Goal: Transaction & Acquisition: Book appointment/travel/reservation

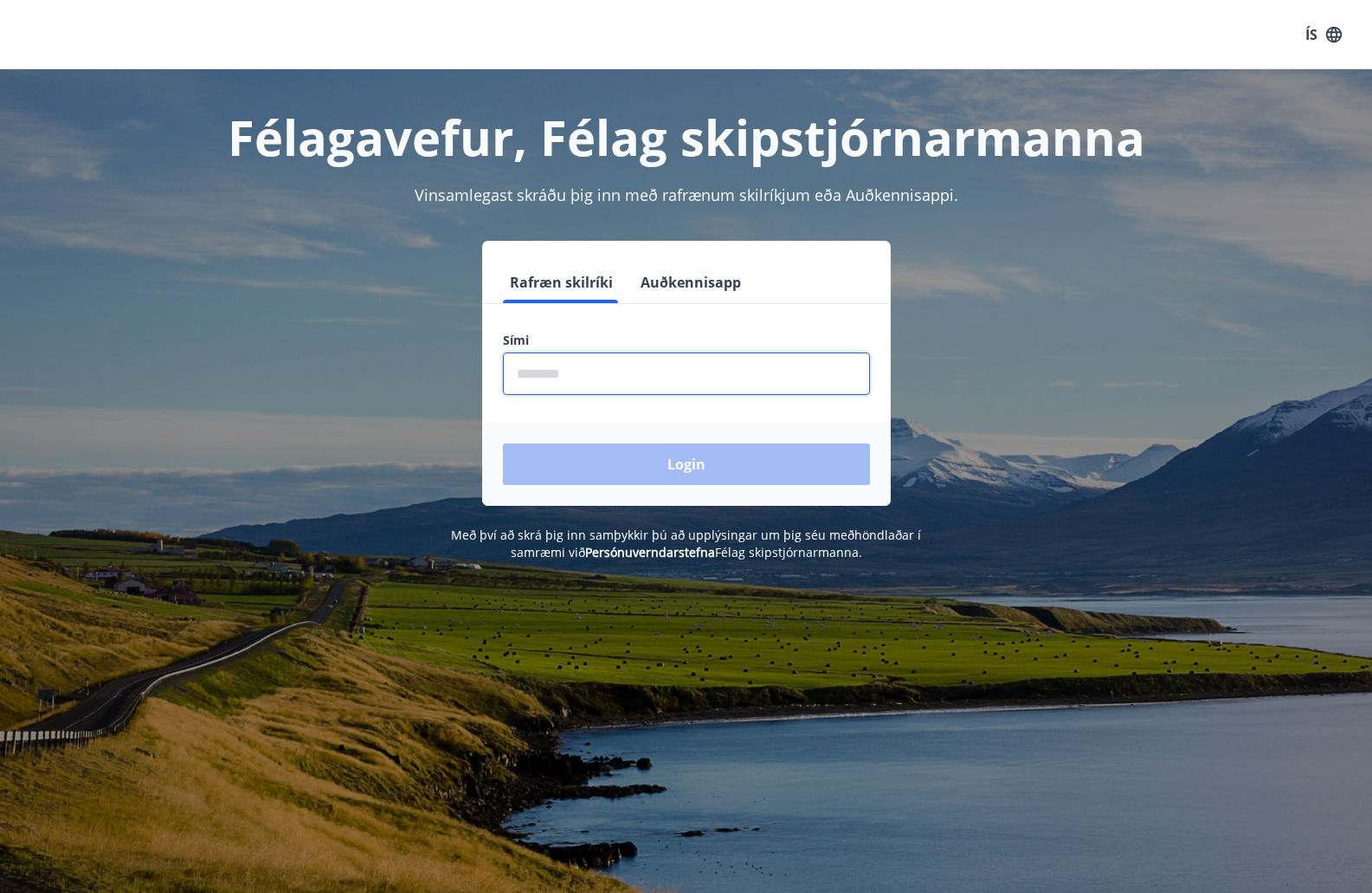
click at [604, 381] on input "phone" at bounding box center [686, 373] width 367 height 42
type input "********"
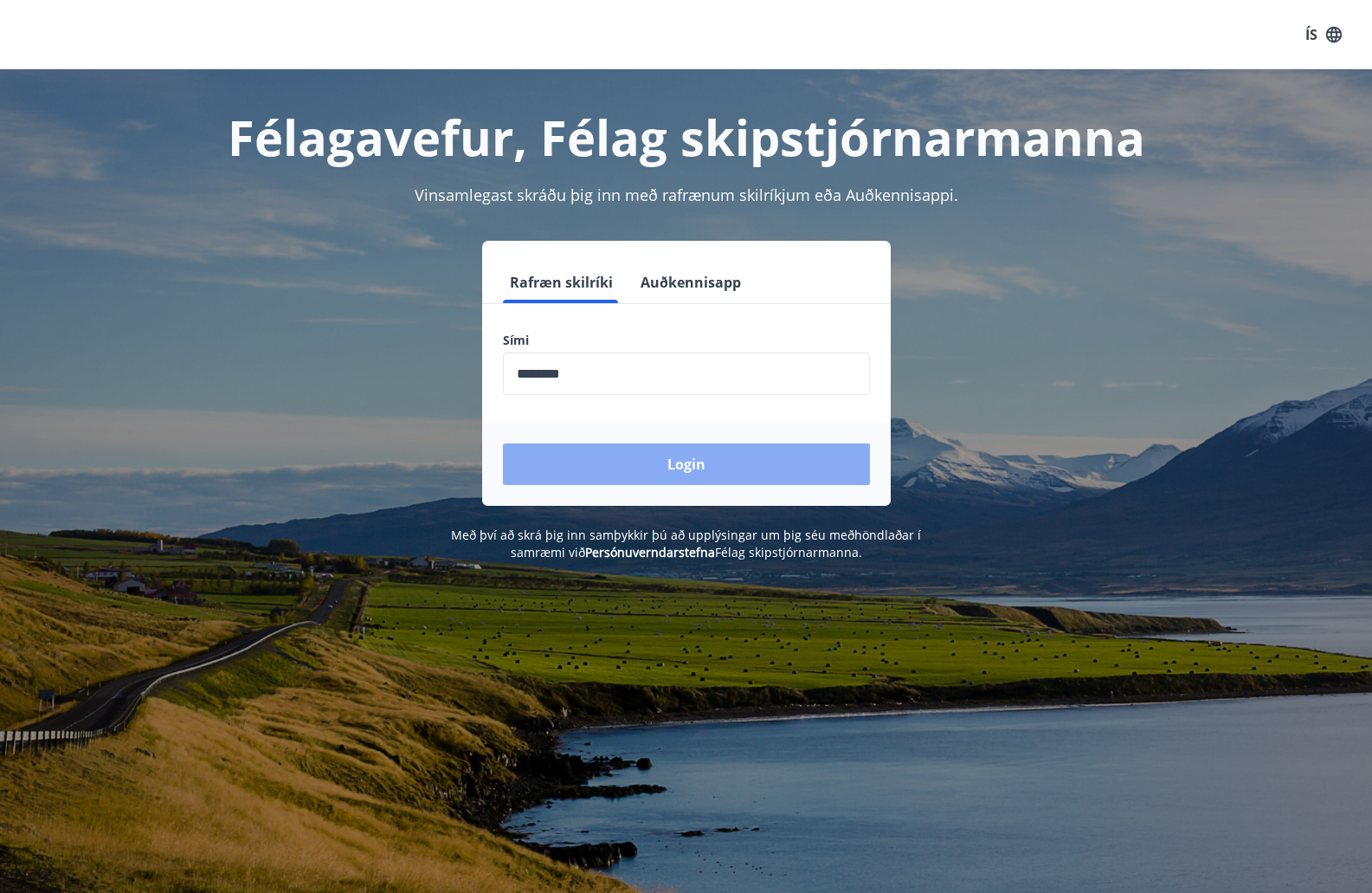
click at [612, 458] on button "Login" at bounding box center [686, 464] width 367 height 41
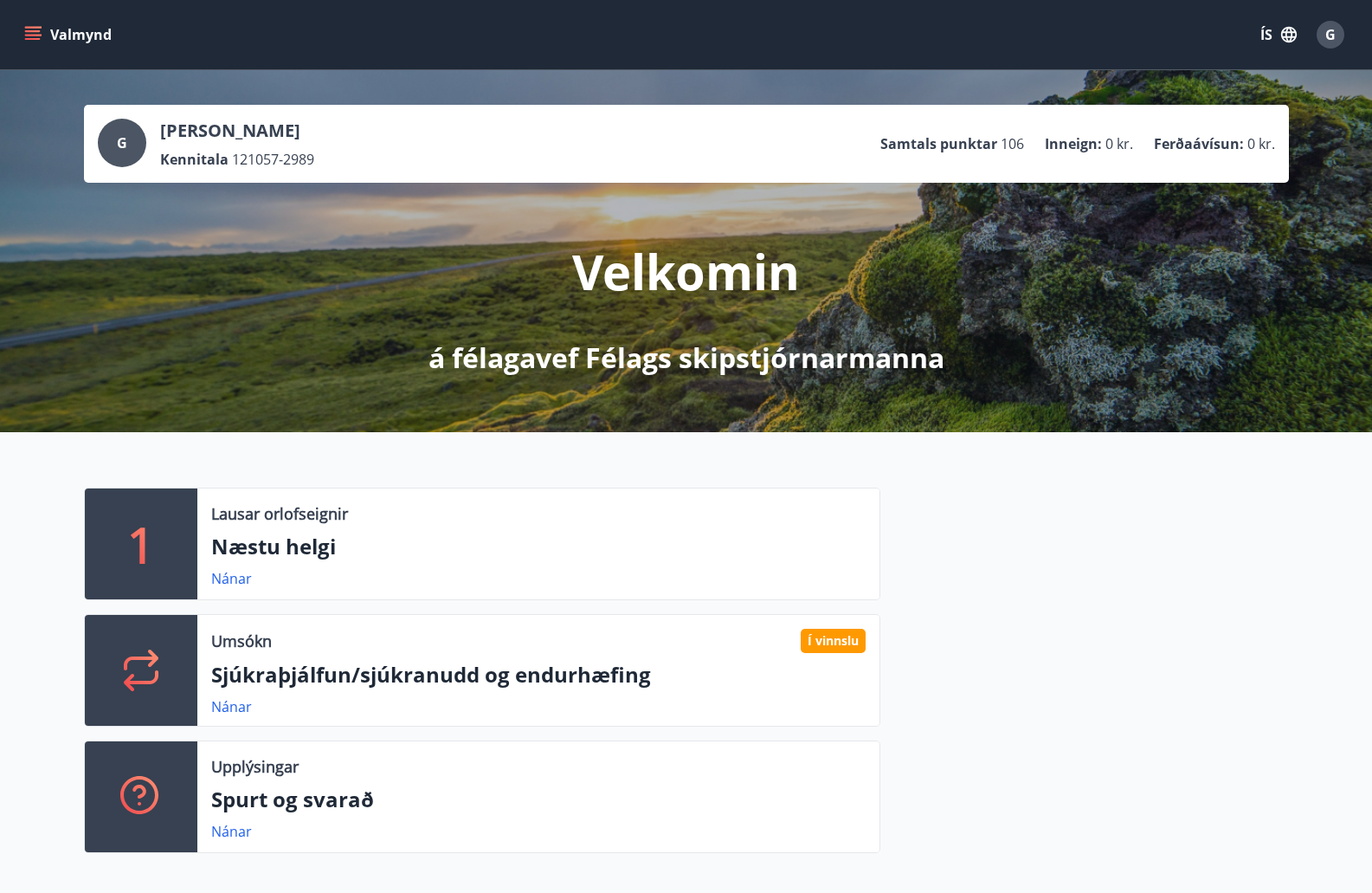
click at [37, 32] on icon "menu" at bounding box center [33, 32] width 16 height 2
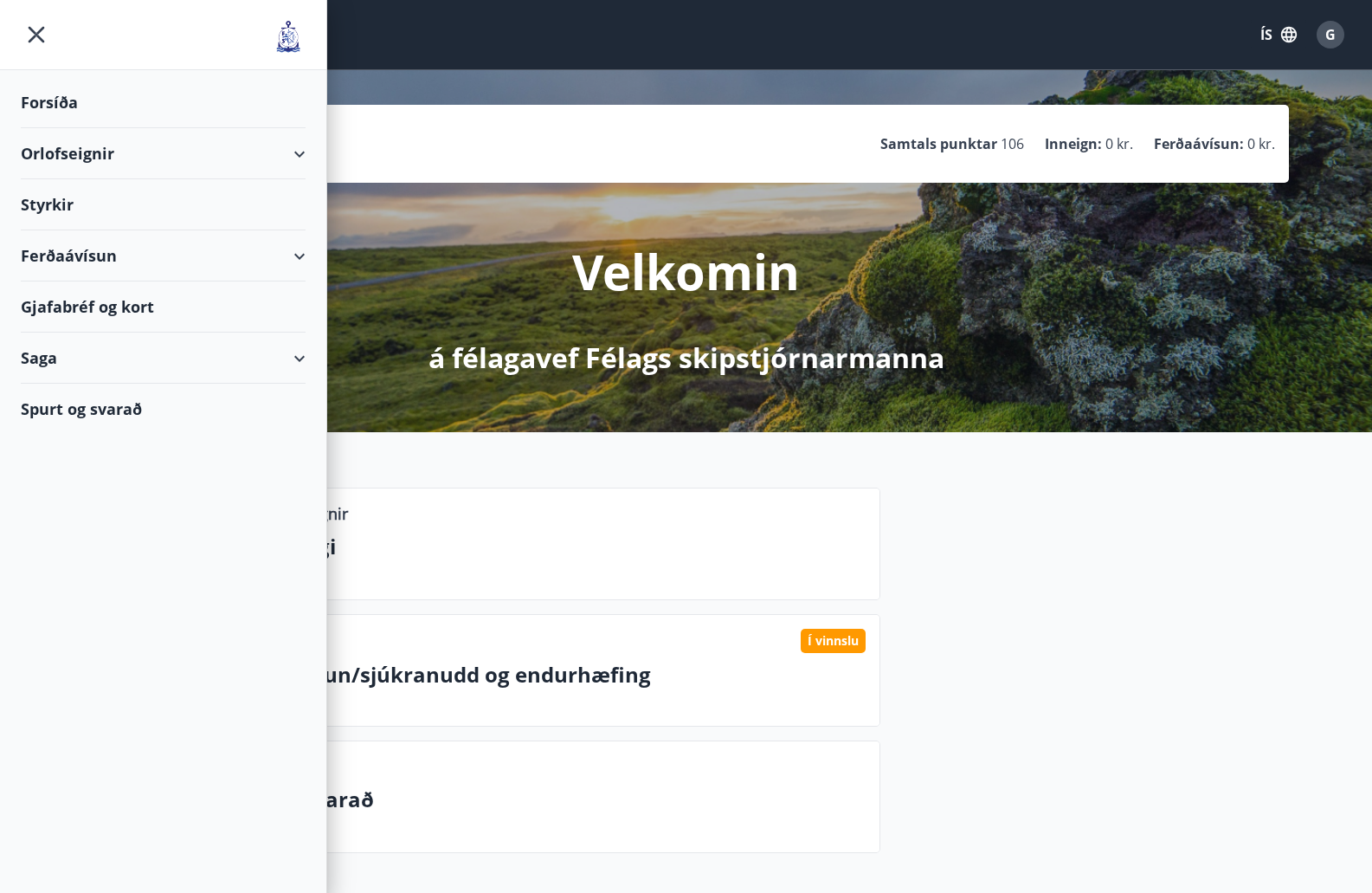
click at [60, 150] on div "Orlofseignir" at bounding box center [163, 153] width 285 height 51
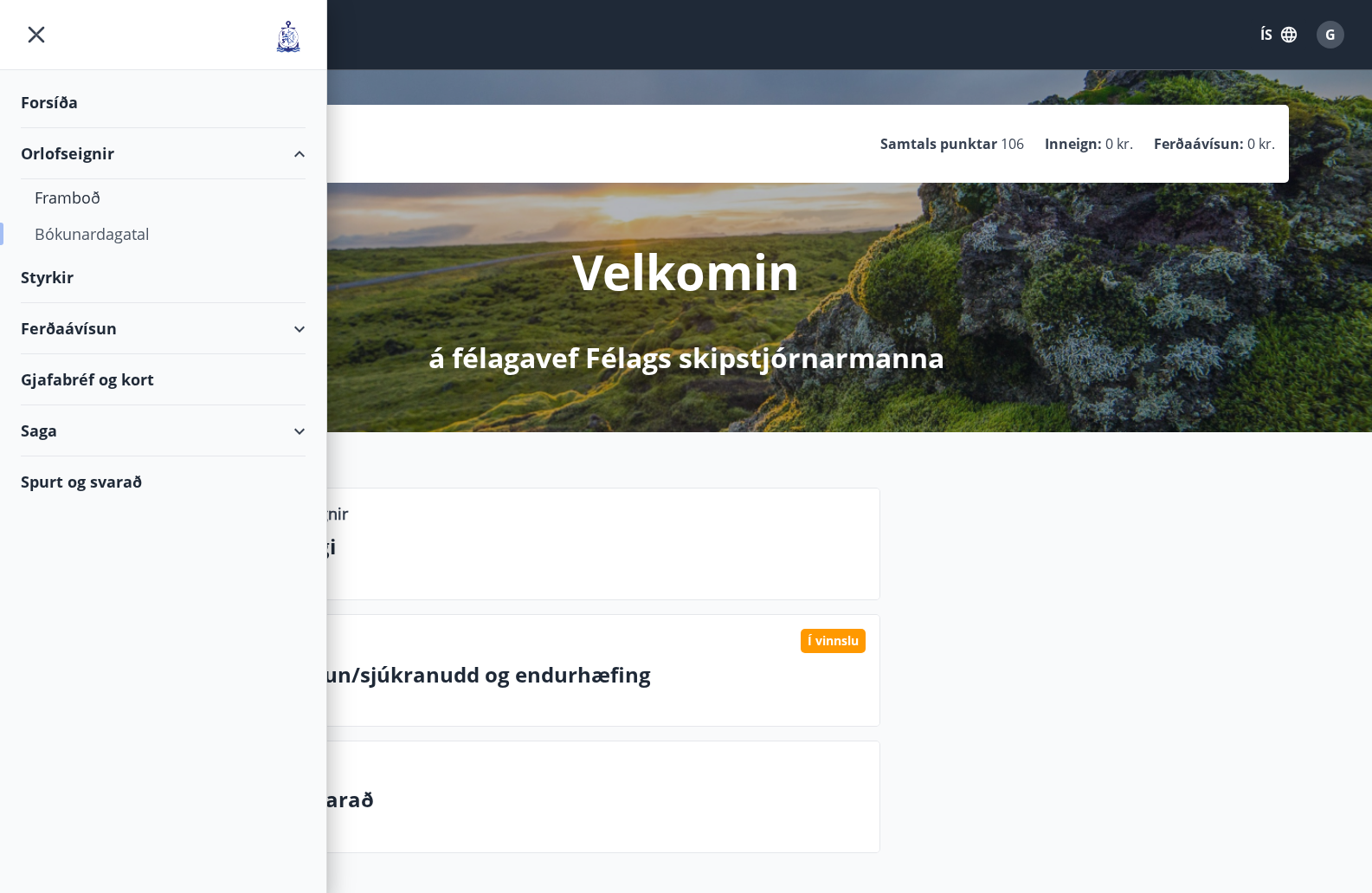
click at [79, 230] on div "Bókunardagatal" at bounding box center [163, 233] width 257 height 36
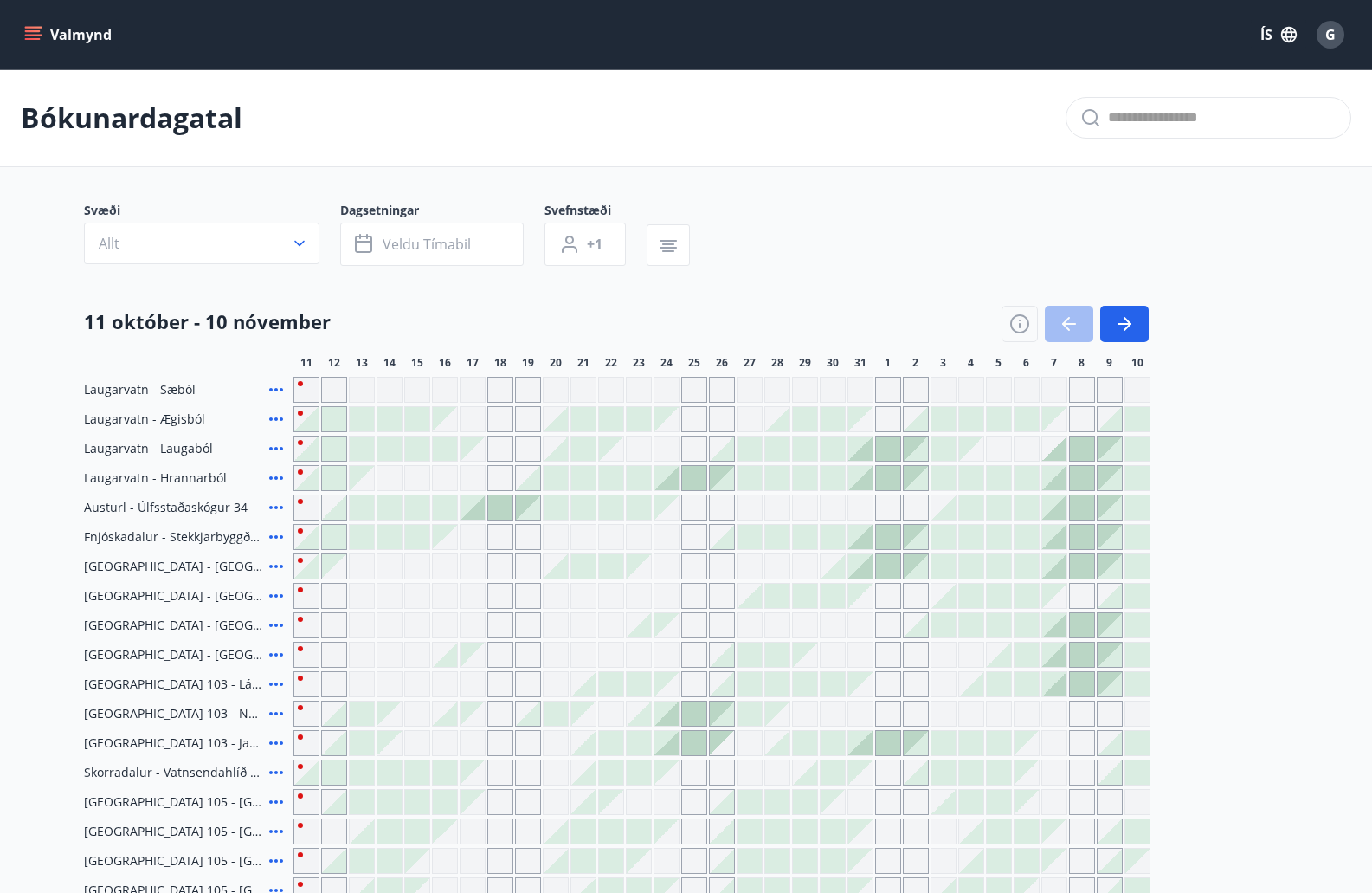
click at [36, 37] on icon "menu" at bounding box center [33, 35] width 18 height 18
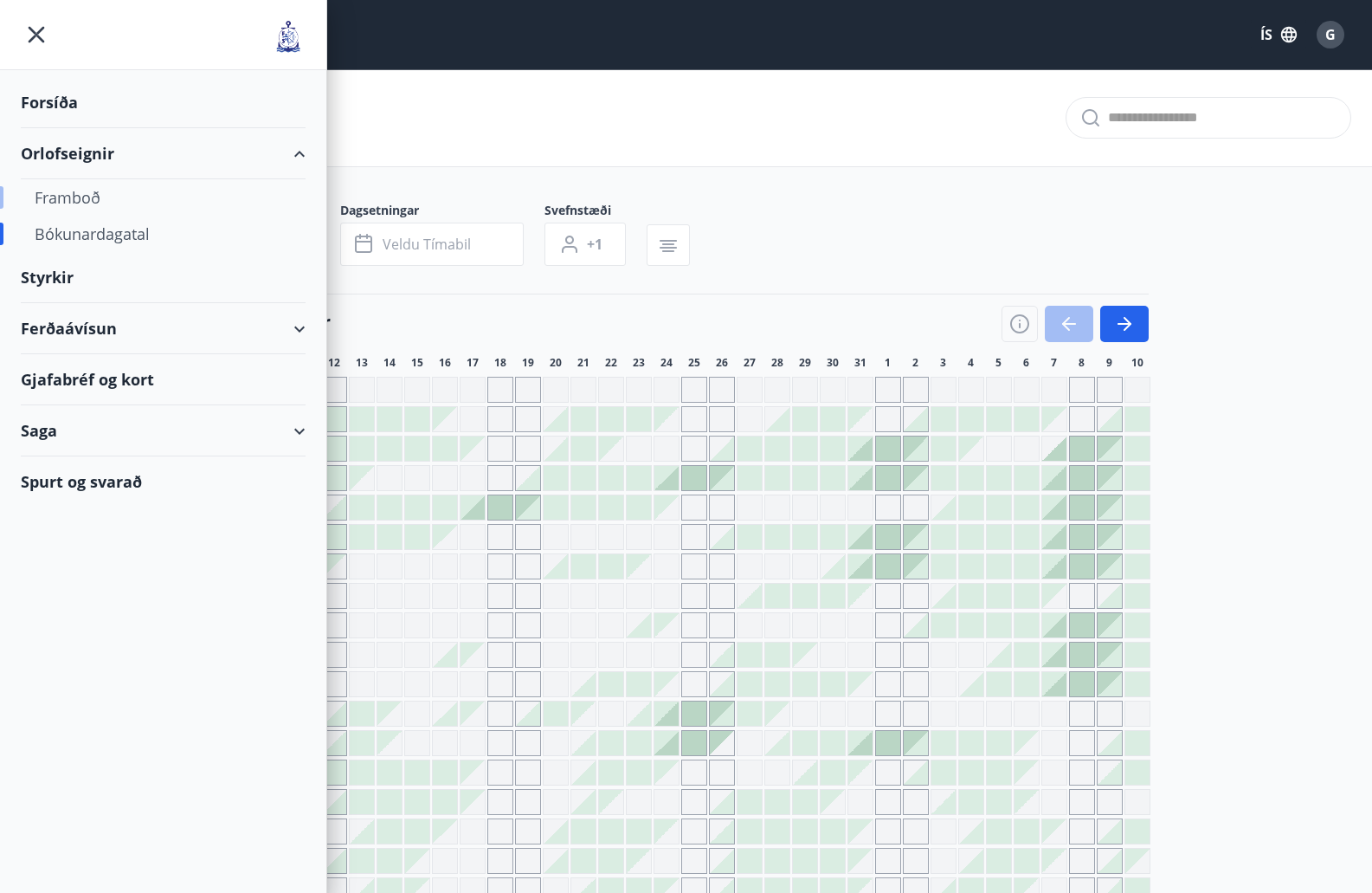
click at [95, 208] on div "Framboð" at bounding box center [163, 197] width 257 height 36
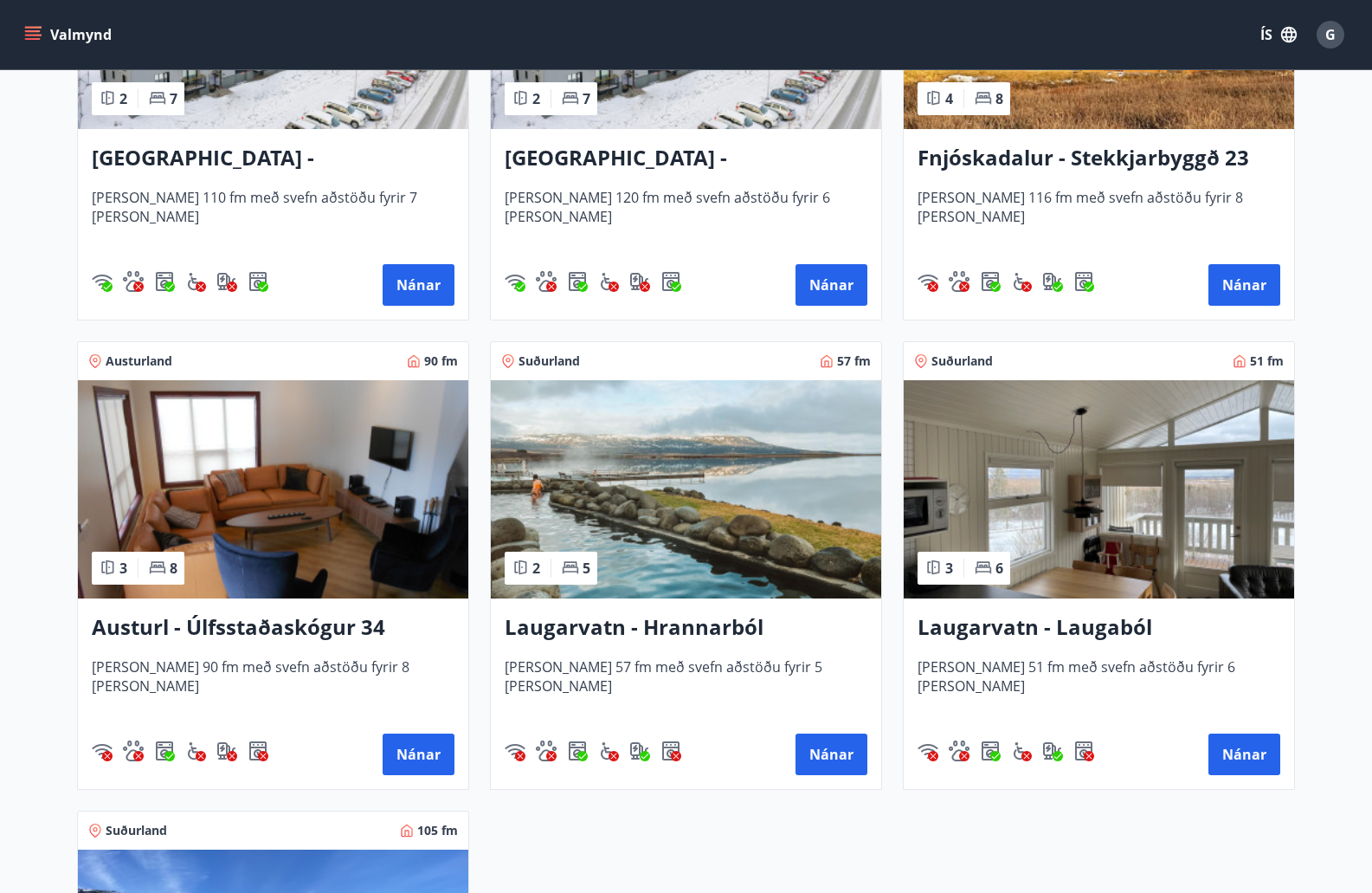
scroll to position [2425, 0]
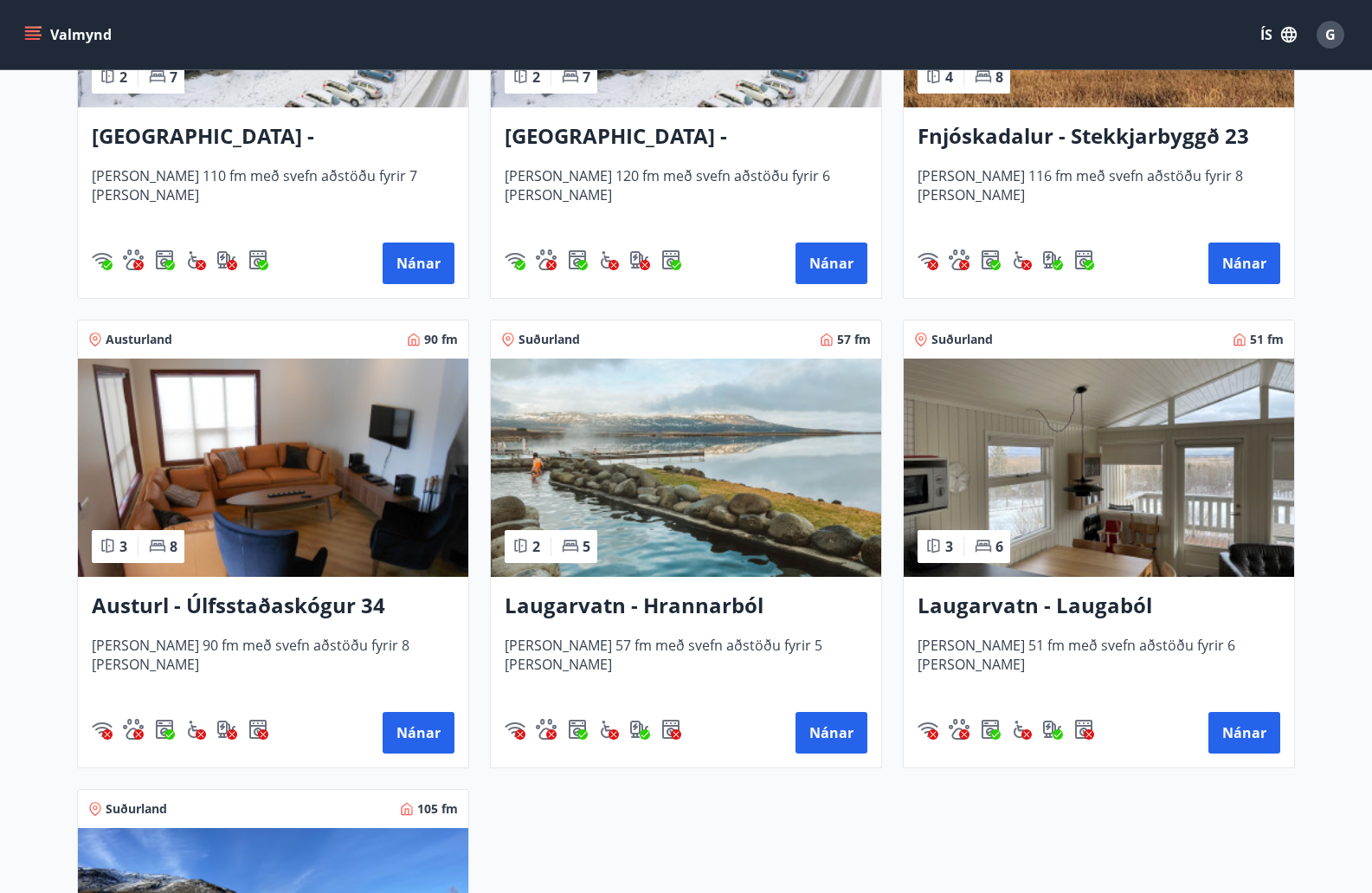
click at [1065, 608] on h3 "Laugarvatn - Laugaból" at bounding box center [1099, 606] width 363 height 32
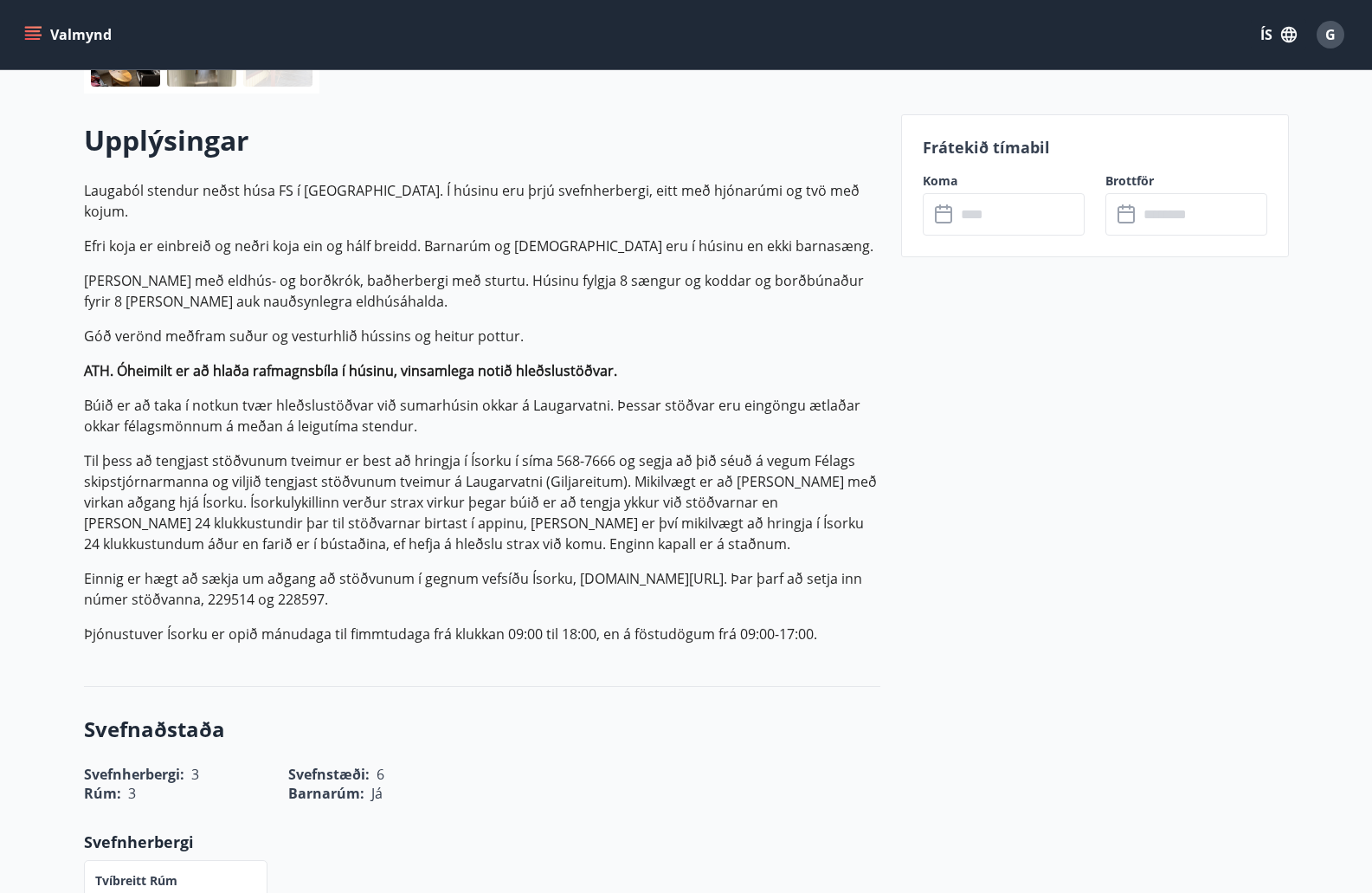
scroll to position [433, 0]
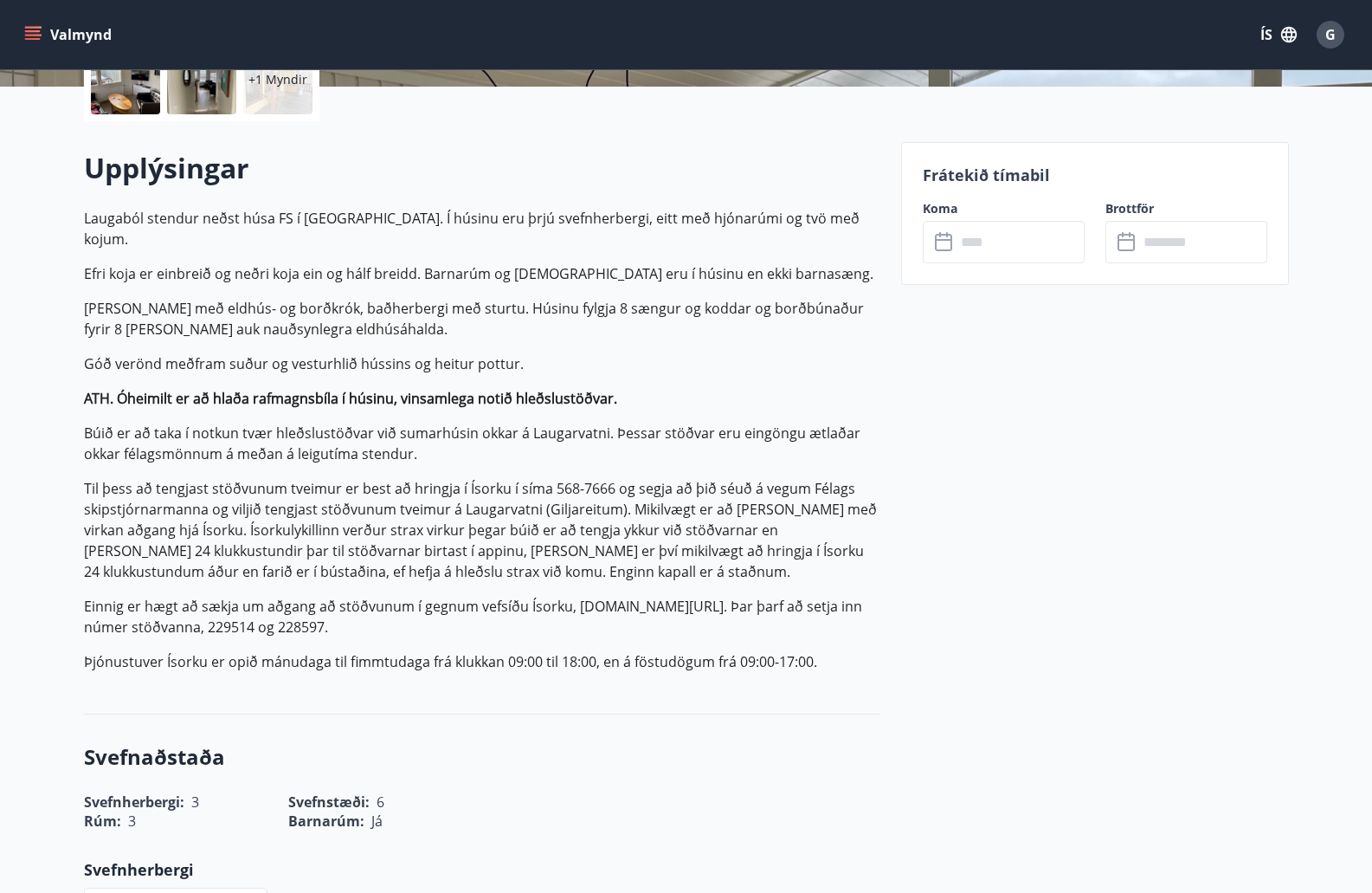
click at [943, 246] on icon at bounding box center [945, 243] width 21 height 21
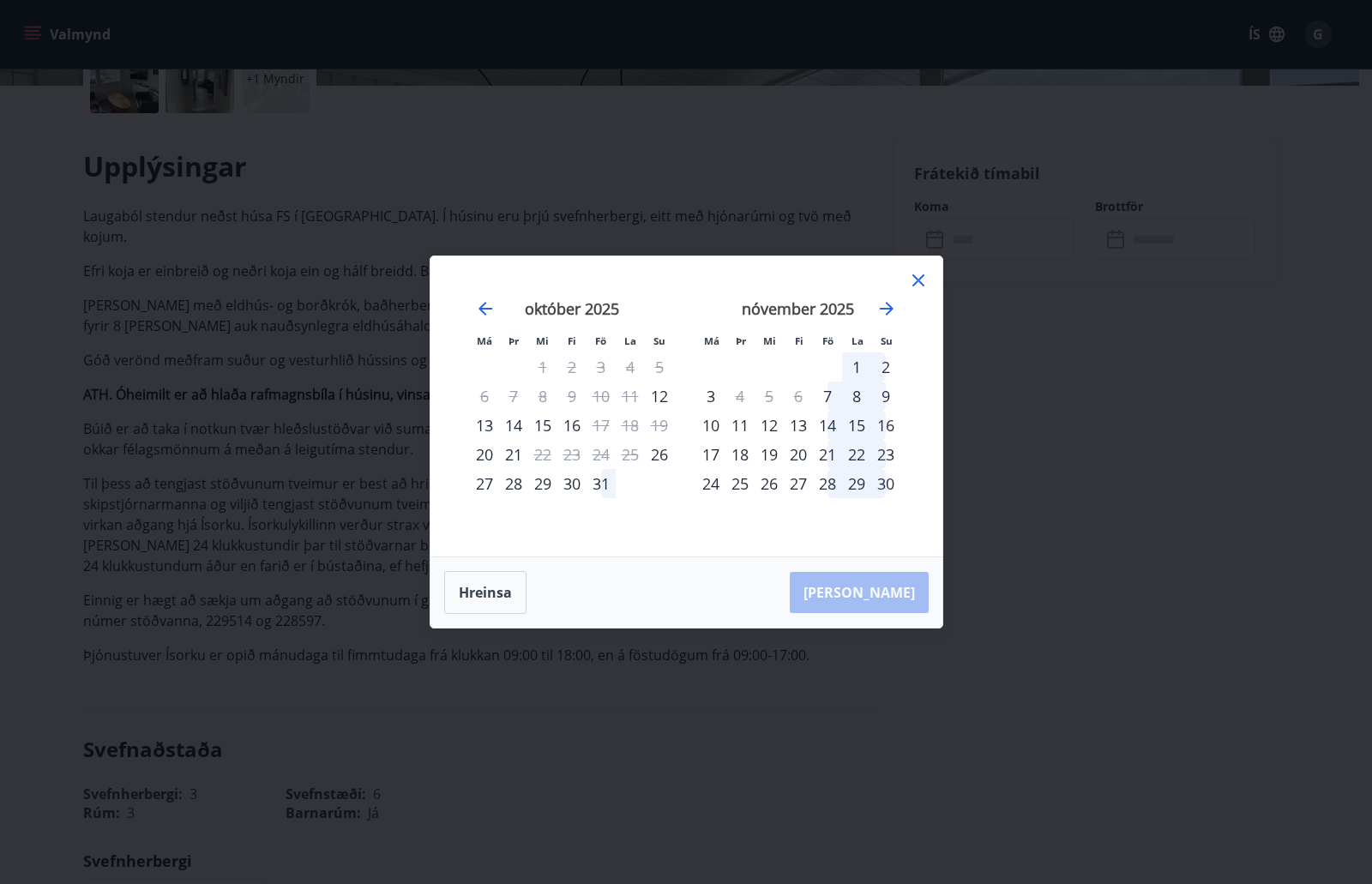
click at [483, 429] on div "13" at bounding box center [484, 425] width 30 height 29
click at [483, 420] on div "13" at bounding box center [484, 425] width 30 height 29
click at [487, 427] on div "13" at bounding box center [484, 425] width 30 height 29
click at [487, 429] on div "13" at bounding box center [484, 425] width 30 height 29
click at [487, 427] on div "13" at bounding box center [484, 425] width 30 height 29
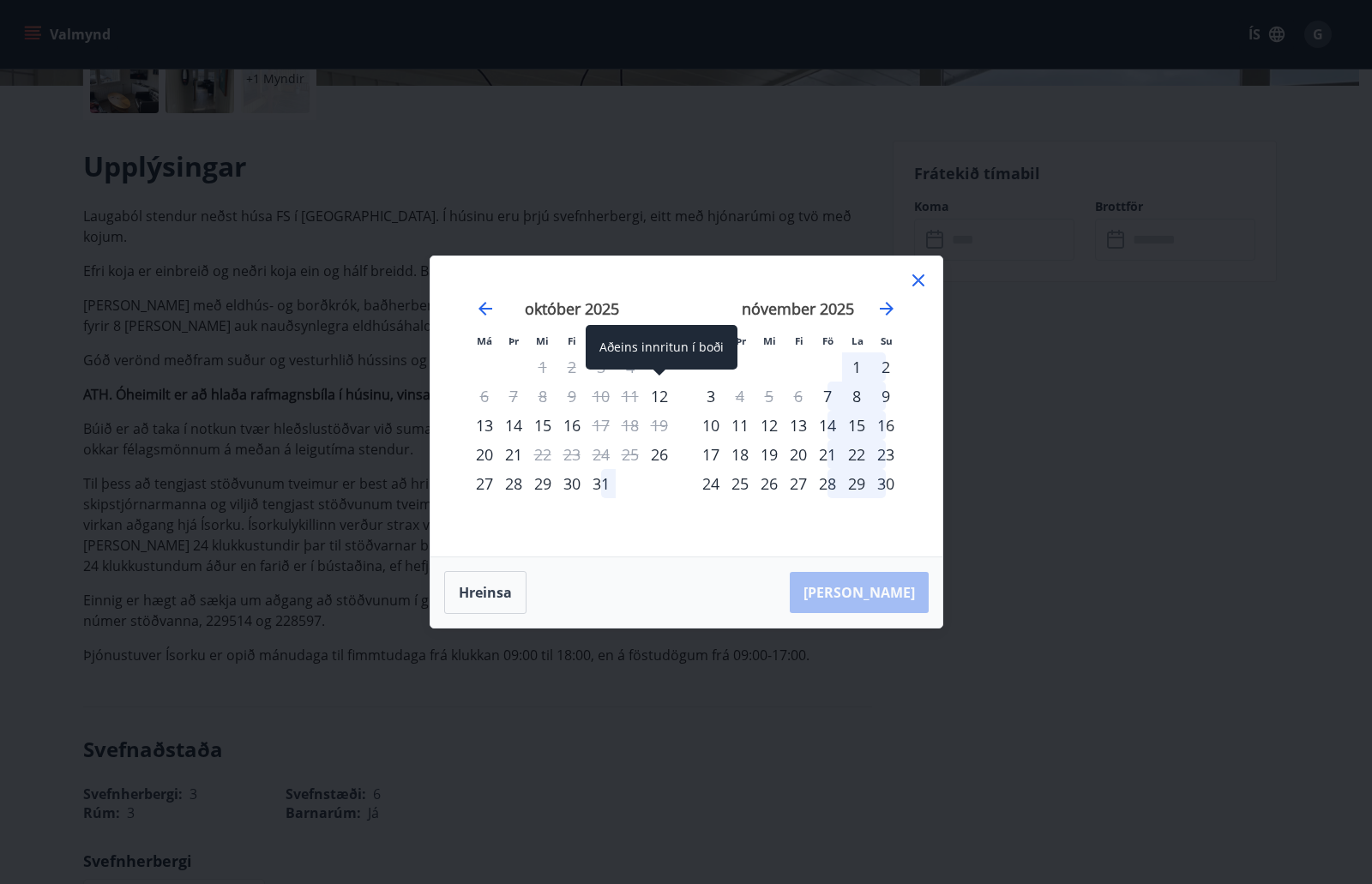
click at [658, 396] on div "12" at bounding box center [660, 396] width 30 height 29
click at [659, 396] on div "12" at bounding box center [660, 396] width 30 height 29
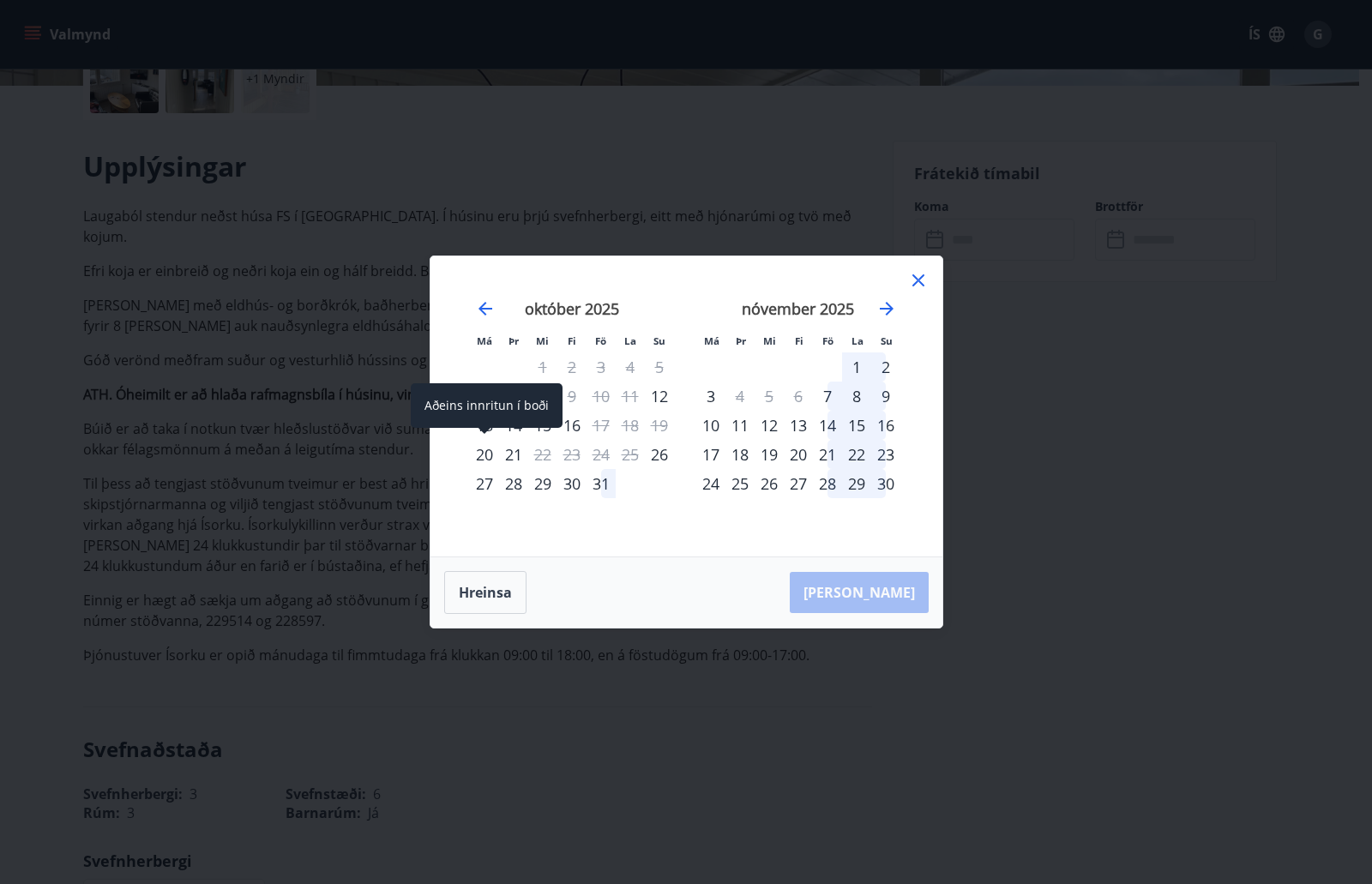
click at [483, 427] on div "Aðeins innritun í boði" at bounding box center [486, 405] width 152 height 44
click at [544, 420] on div "15" at bounding box center [543, 425] width 30 height 29
click at [574, 422] on div "16" at bounding box center [572, 425] width 30 height 29
click at [492, 588] on button "Hreinsa" at bounding box center [485, 592] width 82 height 43
click at [482, 423] on div "13" at bounding box center [484, 425] width 30 height 29
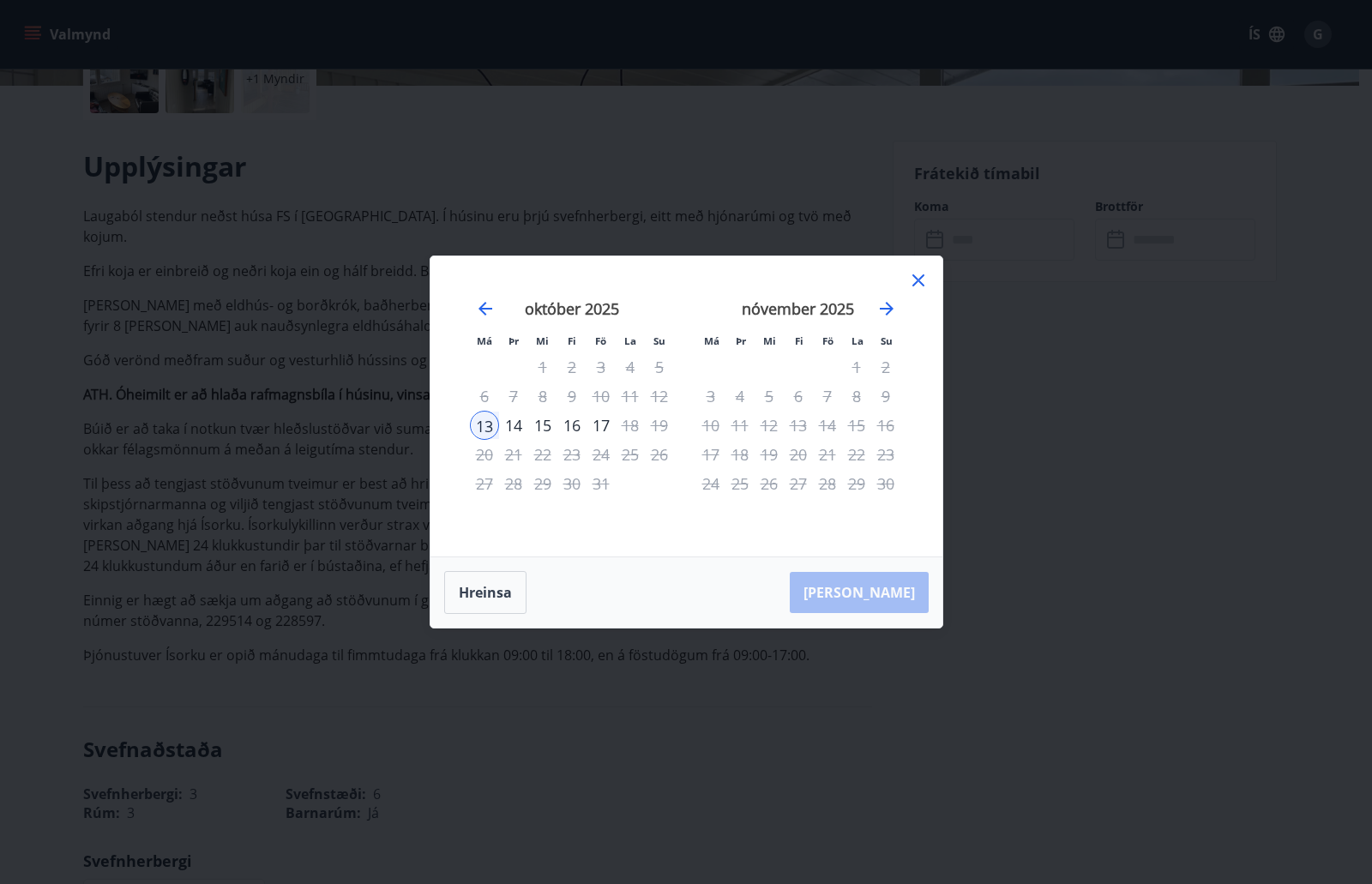
drag, startPoint x: 490, startPoint y: 423, endPoint x: 572, endPoint y: 426, distance: 82.1
click at [572, 426] on tr "13 14 15 16 17 18 19" at bounding box center [571, 425] width 204 height 29
click at [601, 424] on div "17" at bounding box center [601, 425] width 30 height 29
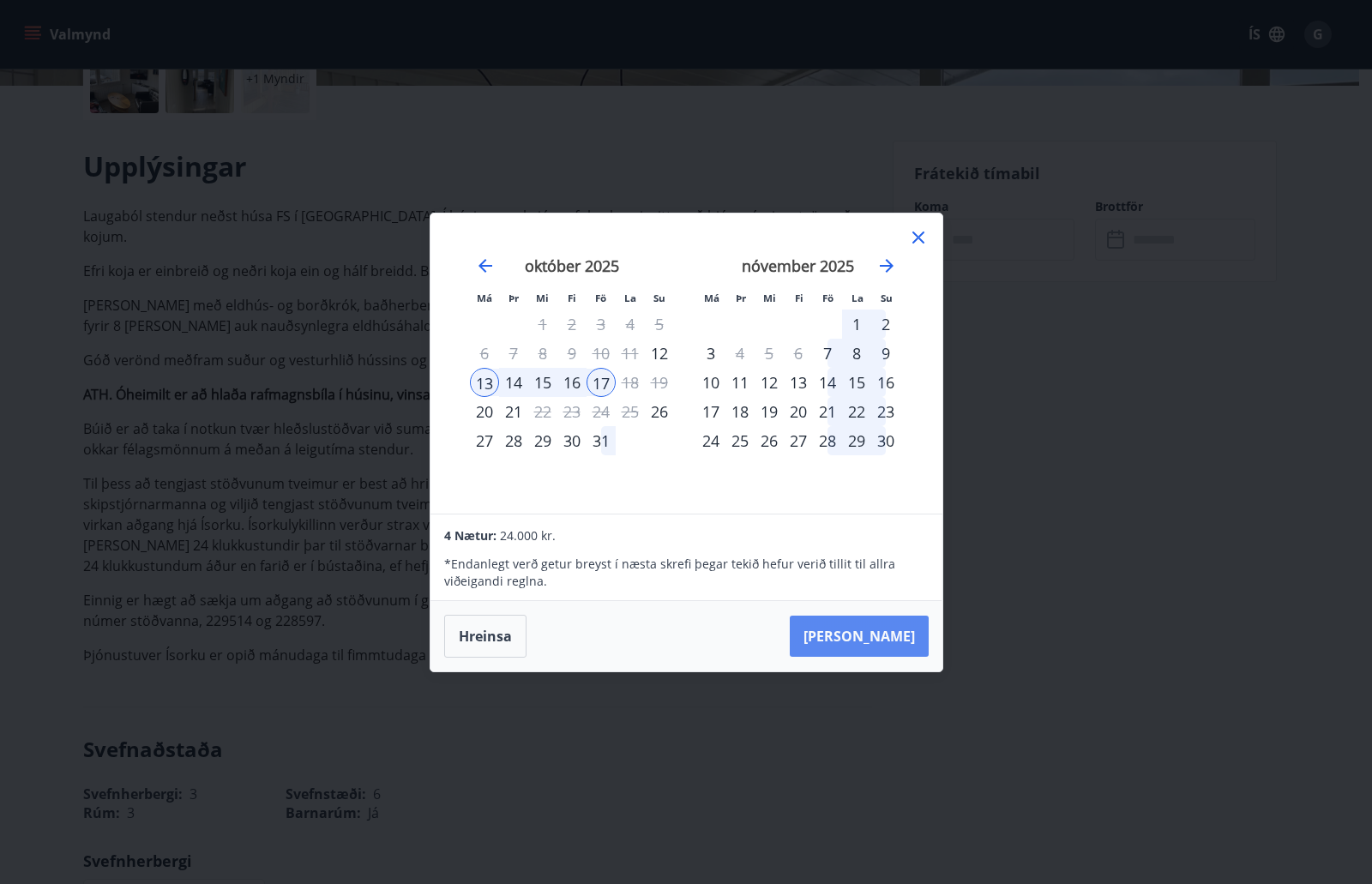
click at [863, 638] on button "[PERSON_NAME]" at bounding box center [859, 635] width 139 height 41
click at [52, 298] on div "Má Þr Mi Fi Fö La Su Má Þr Mi Fi Fö La Su [DATE] 1 2 3 4 5 6 7 8 9 10 11 12 13 …" at bounding box center [686, 442] width 1372 height 884
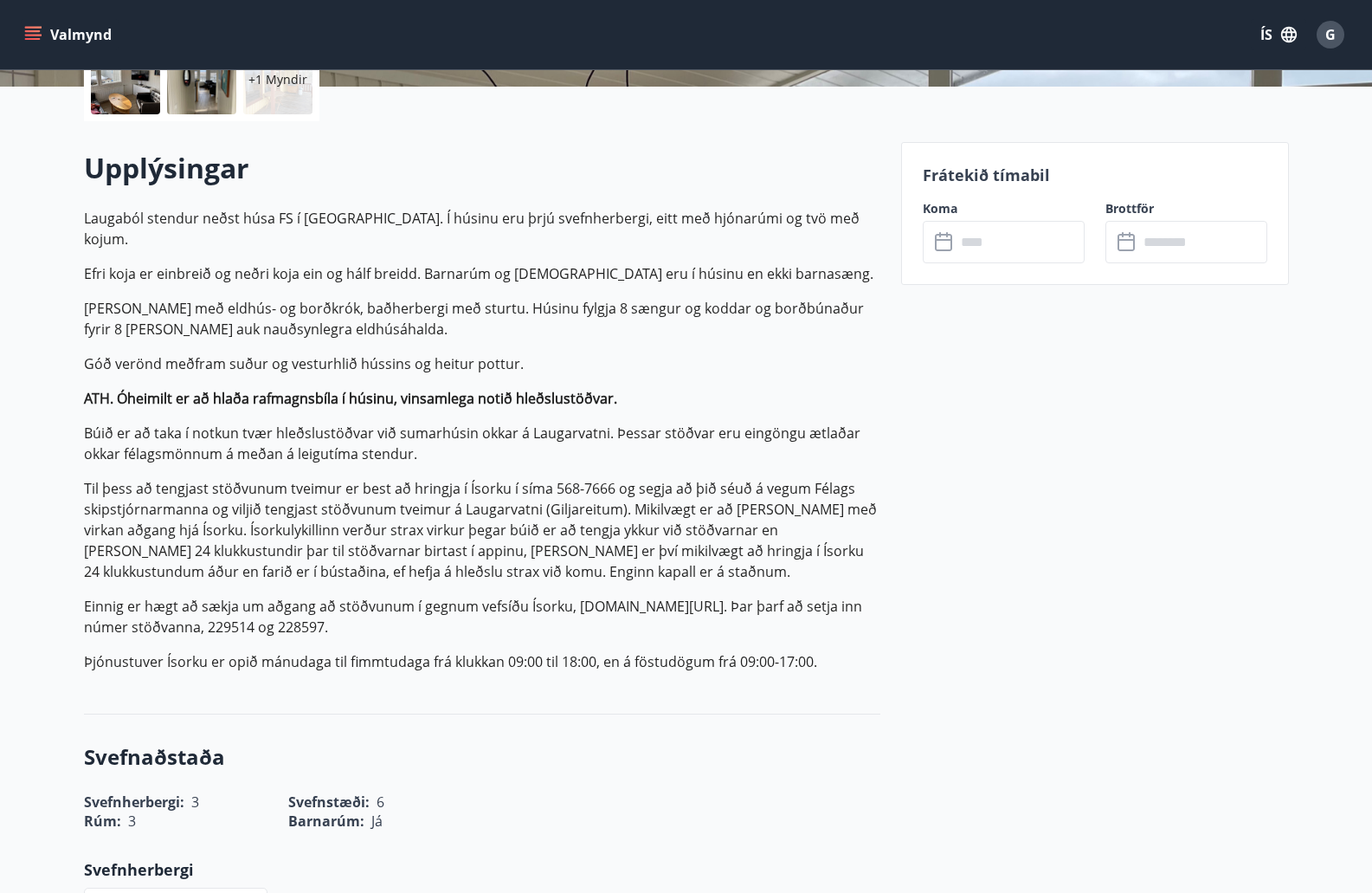
click at [953, 259] on div "​ ​" at bounding box center [1003, 242] width 162 height 42
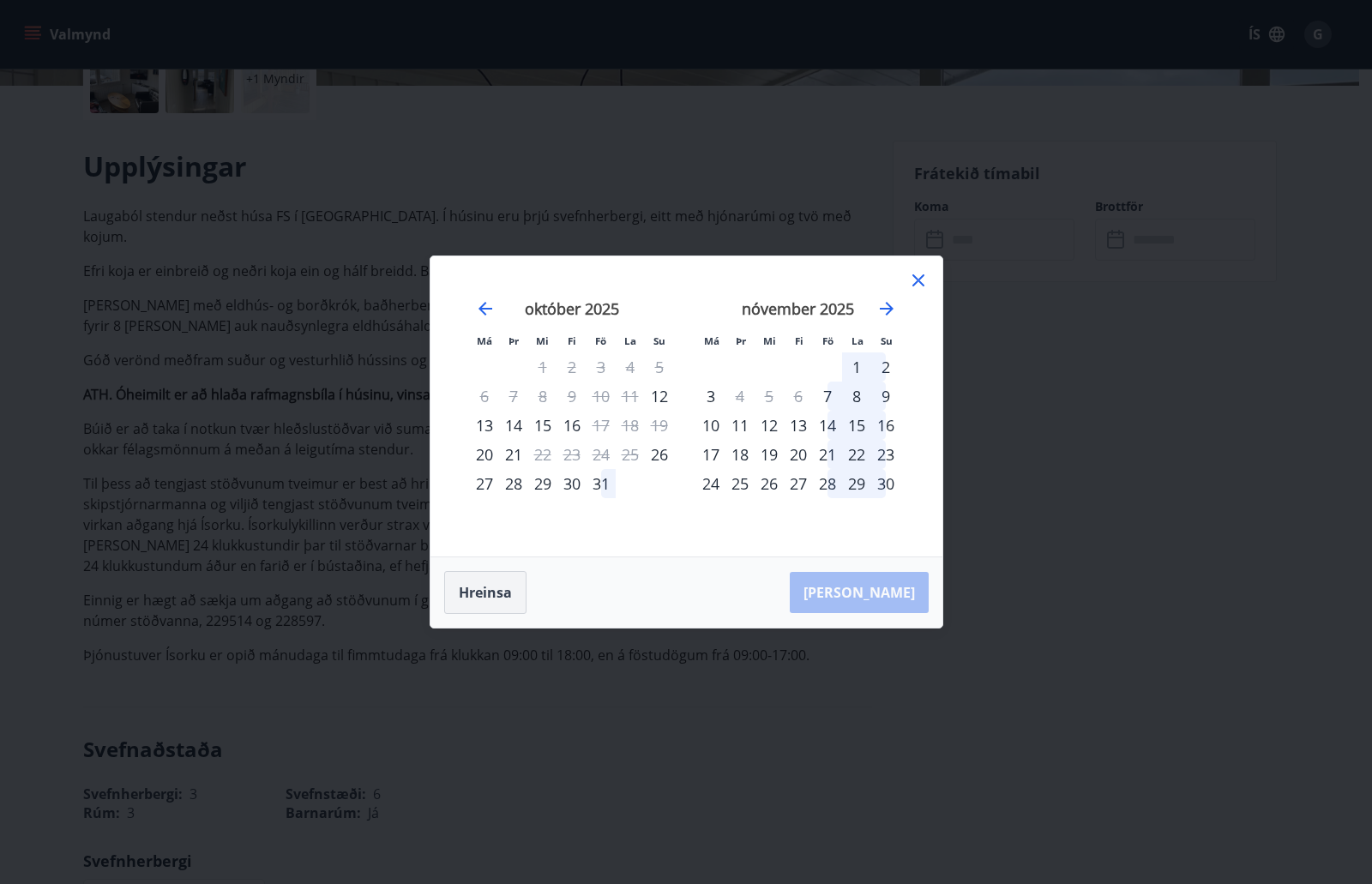
click at [490, 595] on button "Hreinsa" at bounding box center [485, 592] width 82 height 43
click at [481, 431] on div "13" at bounding box center [484, 425] width 30 height 29
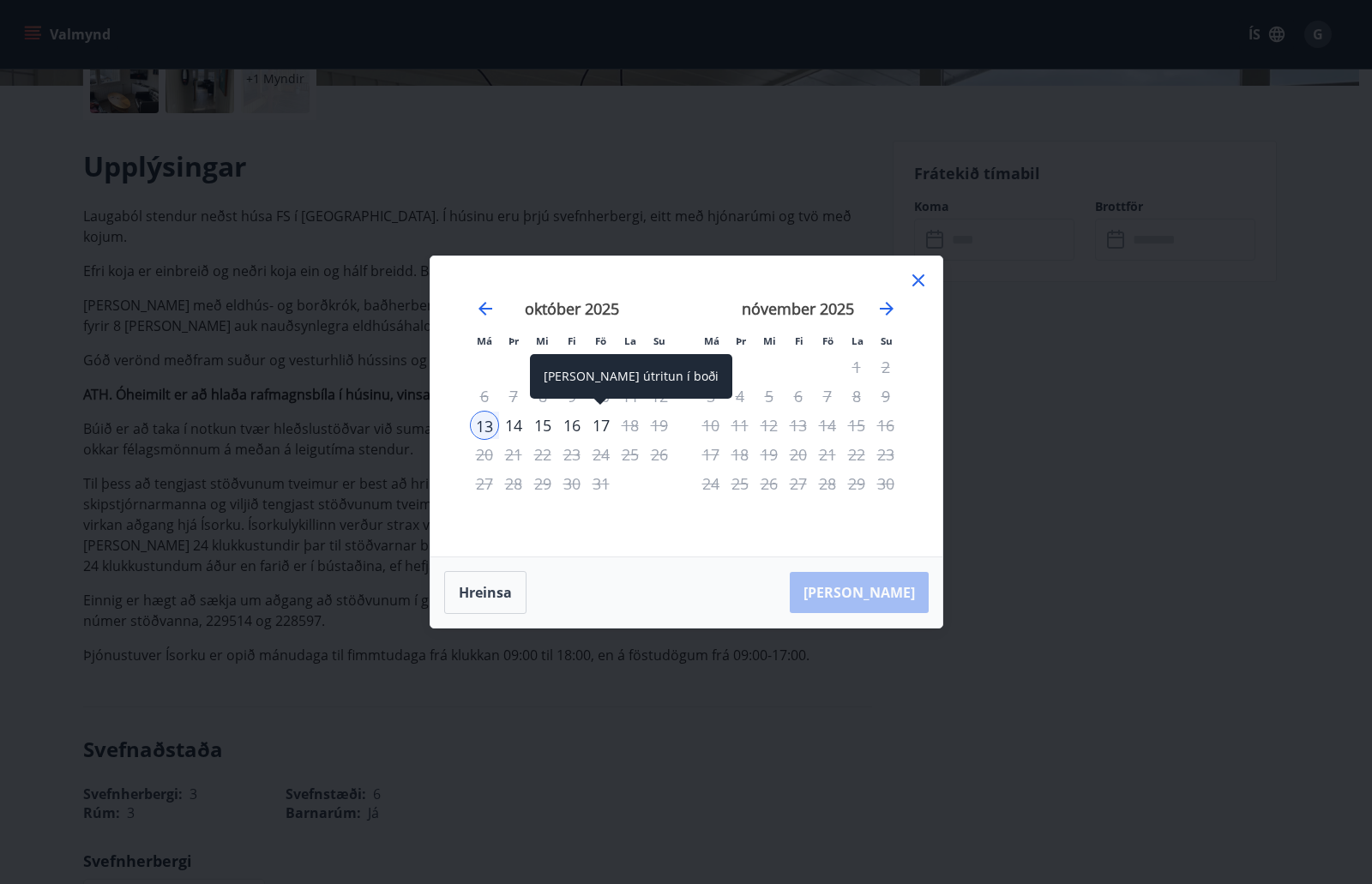
click at [600, 425] on div "17" at bounding box center [601, 425] width 30 height 29
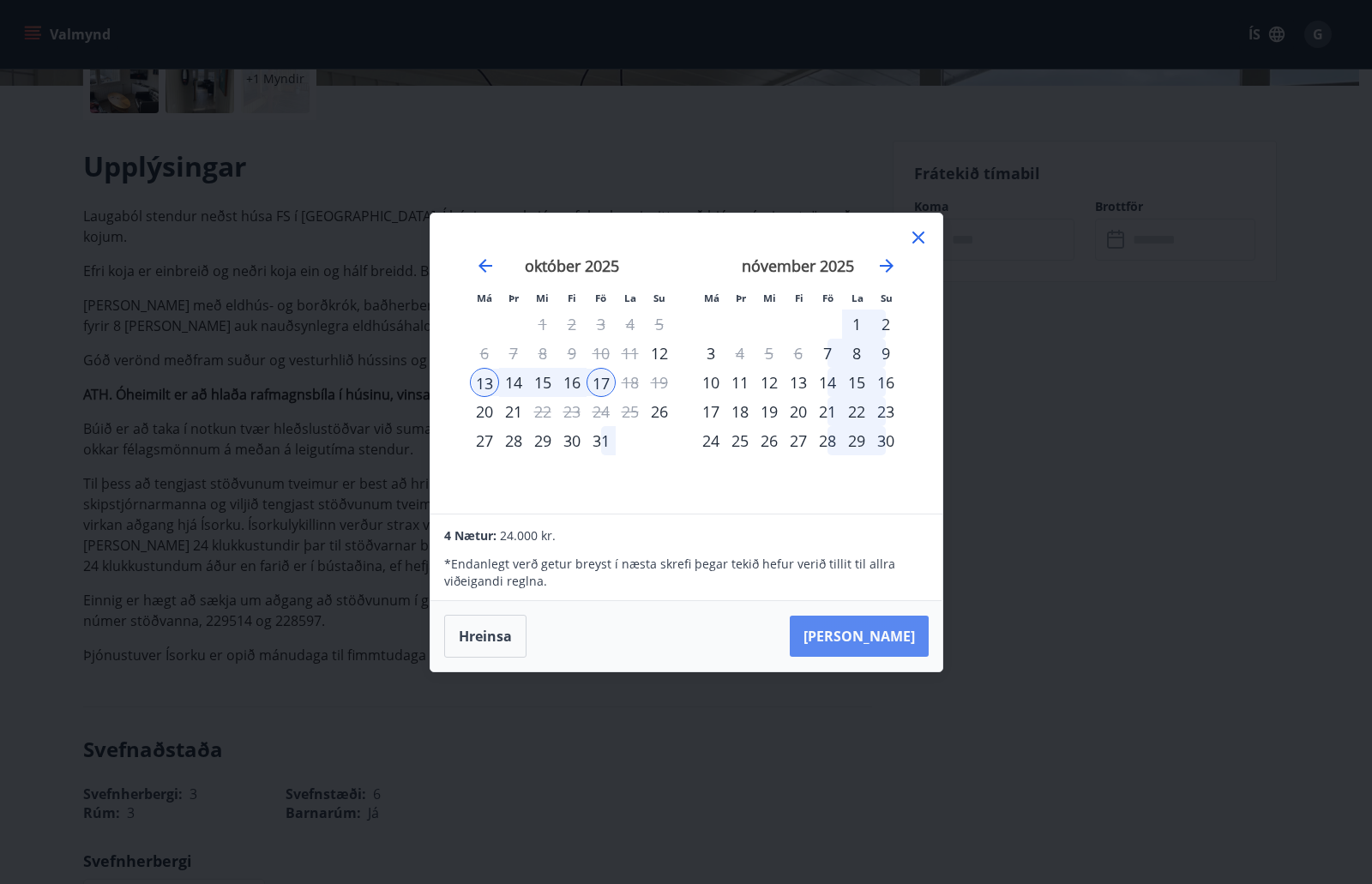
click at [867, 632] on button "[PERSON_NAME]" at bounding box center [859, 635] width 139 height 41
click at [1159, 298] on div "Má Þr Mi Fi Fö La Su Má Þr Mi Fi Fö La Su [DATE] 1 2 3 4 5 6 7 8 9 10 11 12 13 …" at bounding box center [686, 442] width 1372 height 884
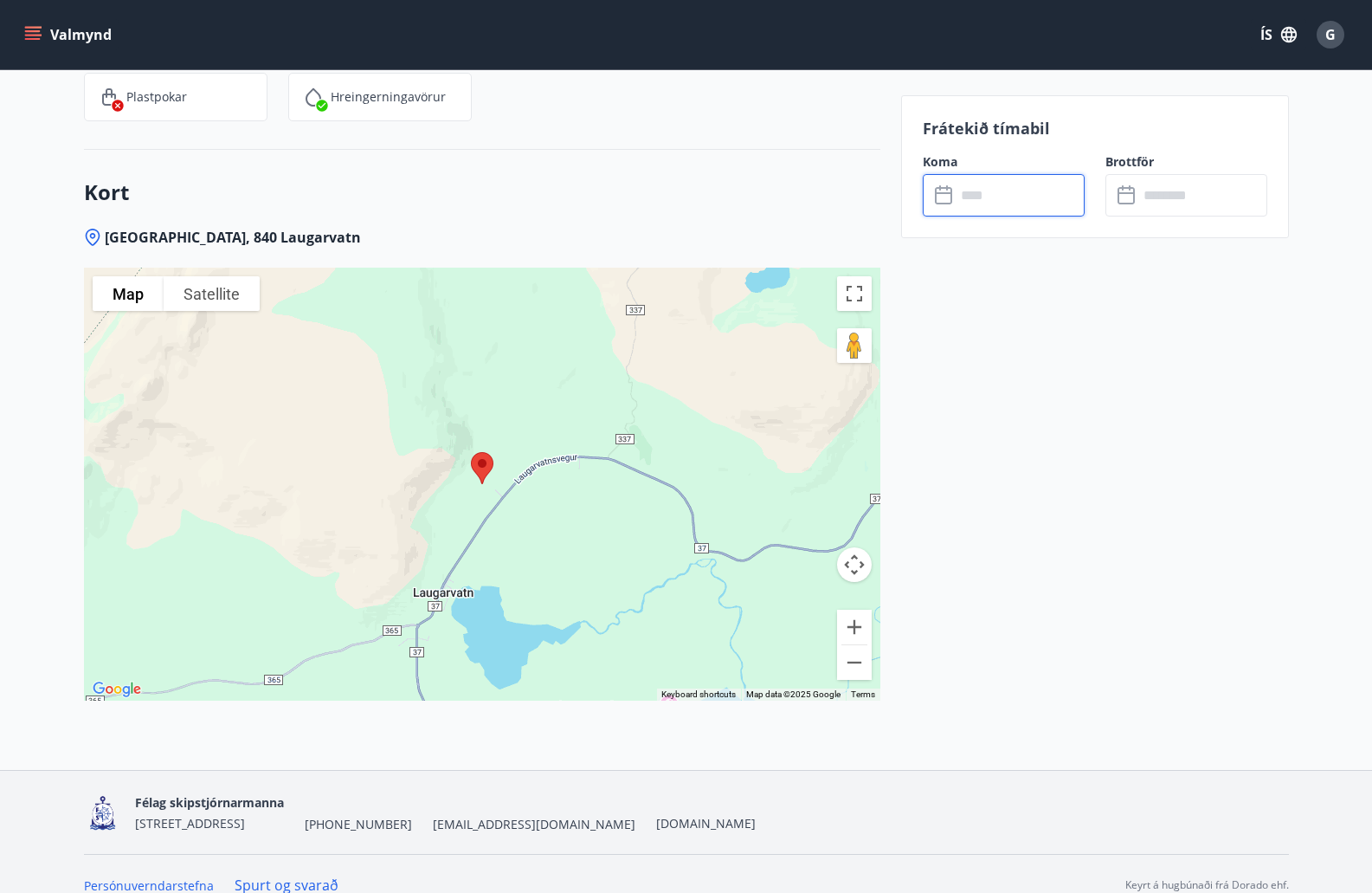
scroll to position [2773, 0]
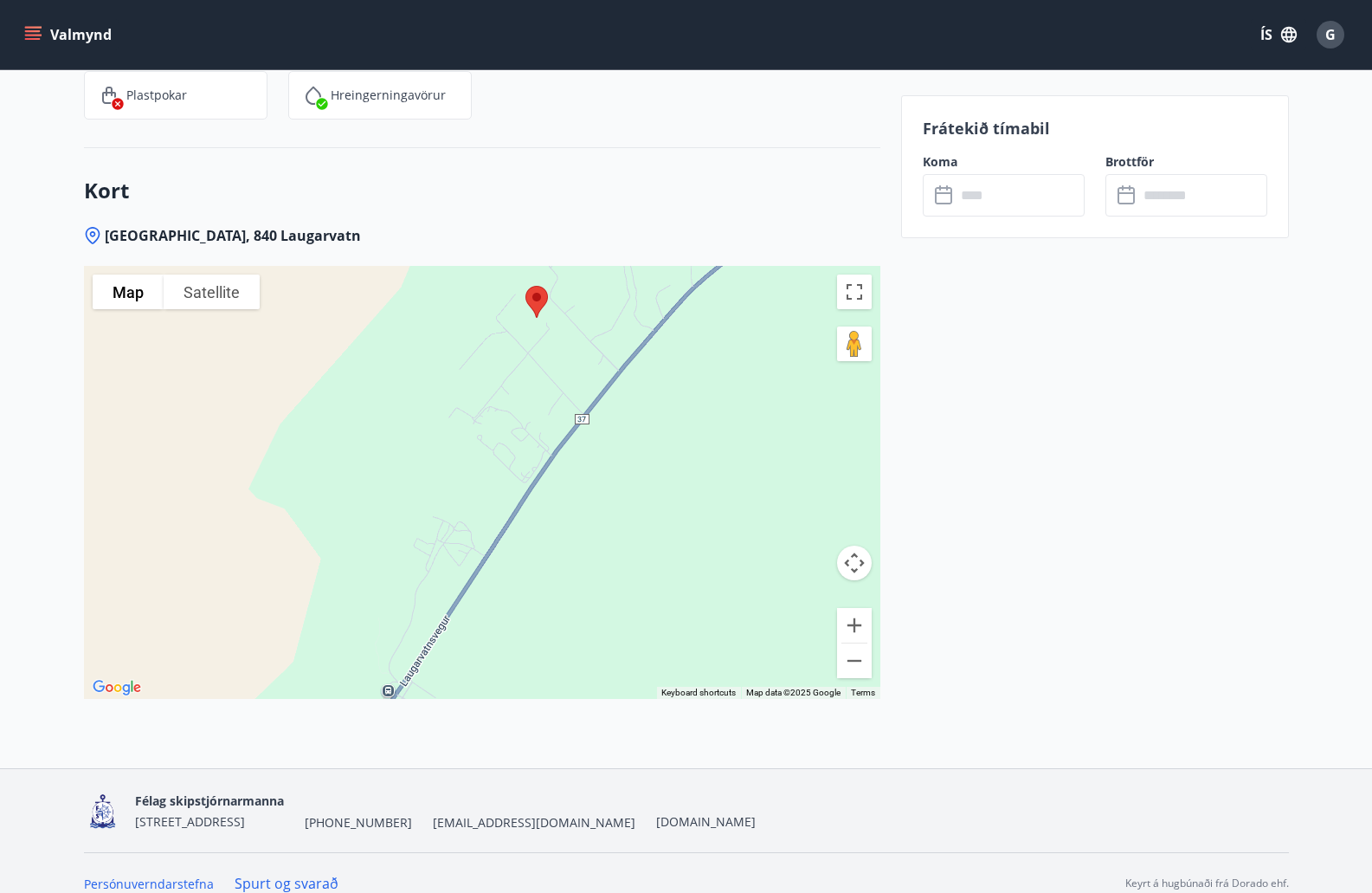
drag, startPoint x: 351, startPoint y: 429, endPoint x: 771, endPoint y: 485, distance: 423.7
click at [771, 485] on div at bounding box center [482, 482] width 796 height 433
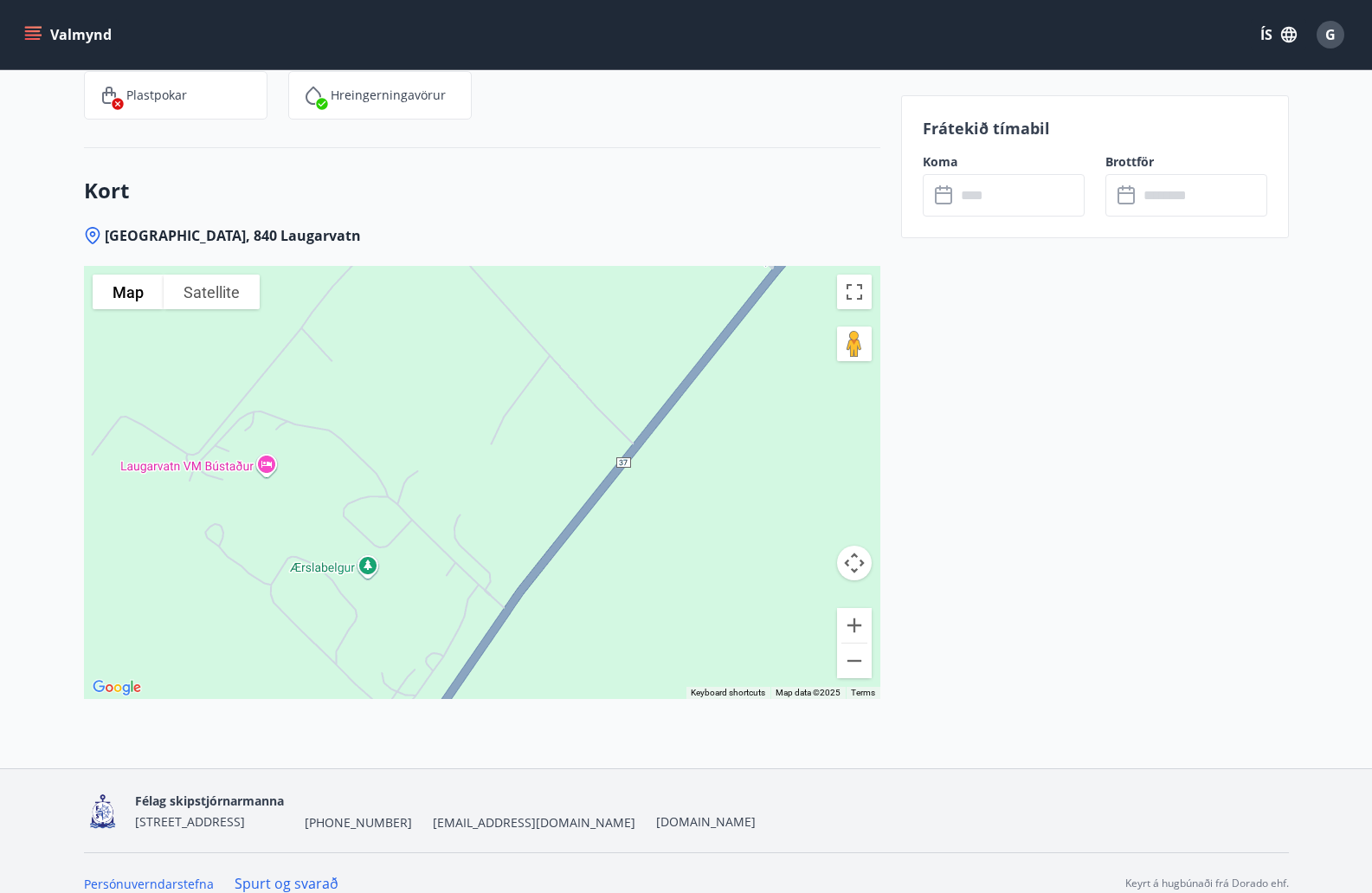
drag, startPoint x: 542, startPoint y: 358, endPoint x: 760, endPoint y: 564, distance: 299.9
click at [760, 564] on div at bounding box center [482, 482] width 796 height 433
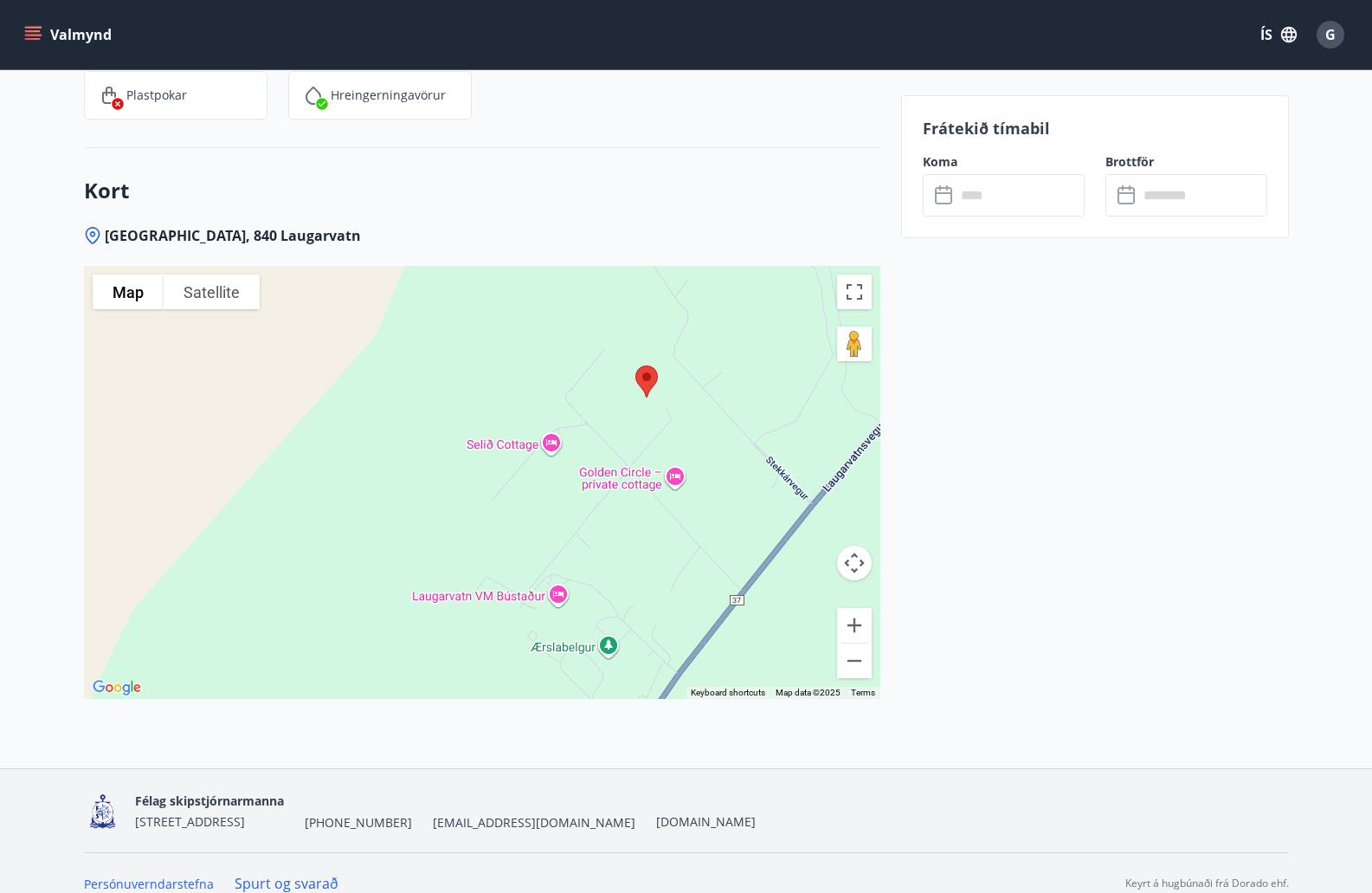
drag, startPoint x: 494, startPoint y: 396, endPoint x: 624, endPoint y: 533, distance: 188.9
click at [624, 533] on div at bounding box center [482, 482] width 796 height 433
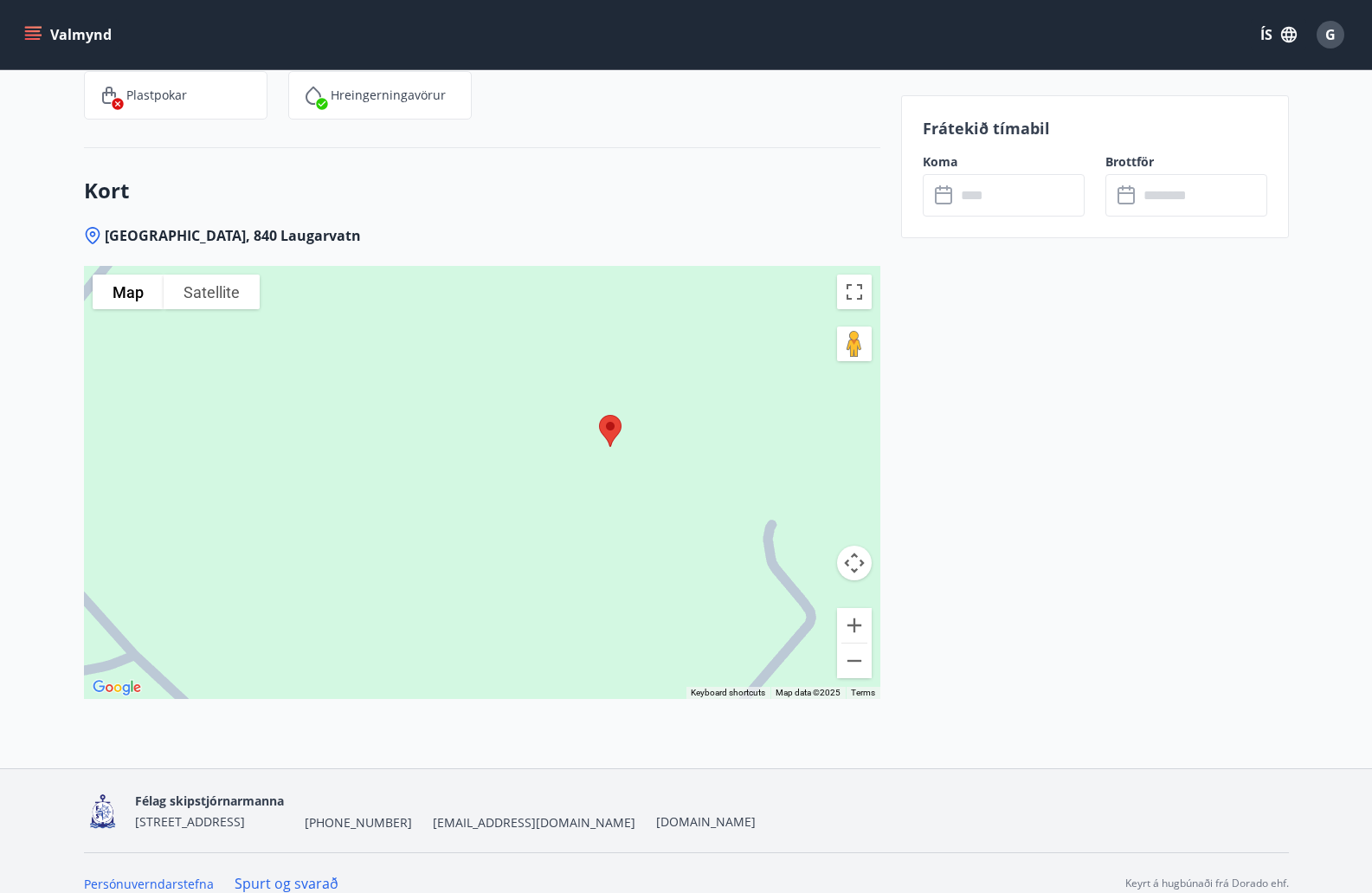
drag, startPoint x: 673, startPoint y: 310, endPoint x: 637, endPoint y: 543, distance: 235.8
click at [637, 543] on div at bounding box center [482, 482] width 796 height 433
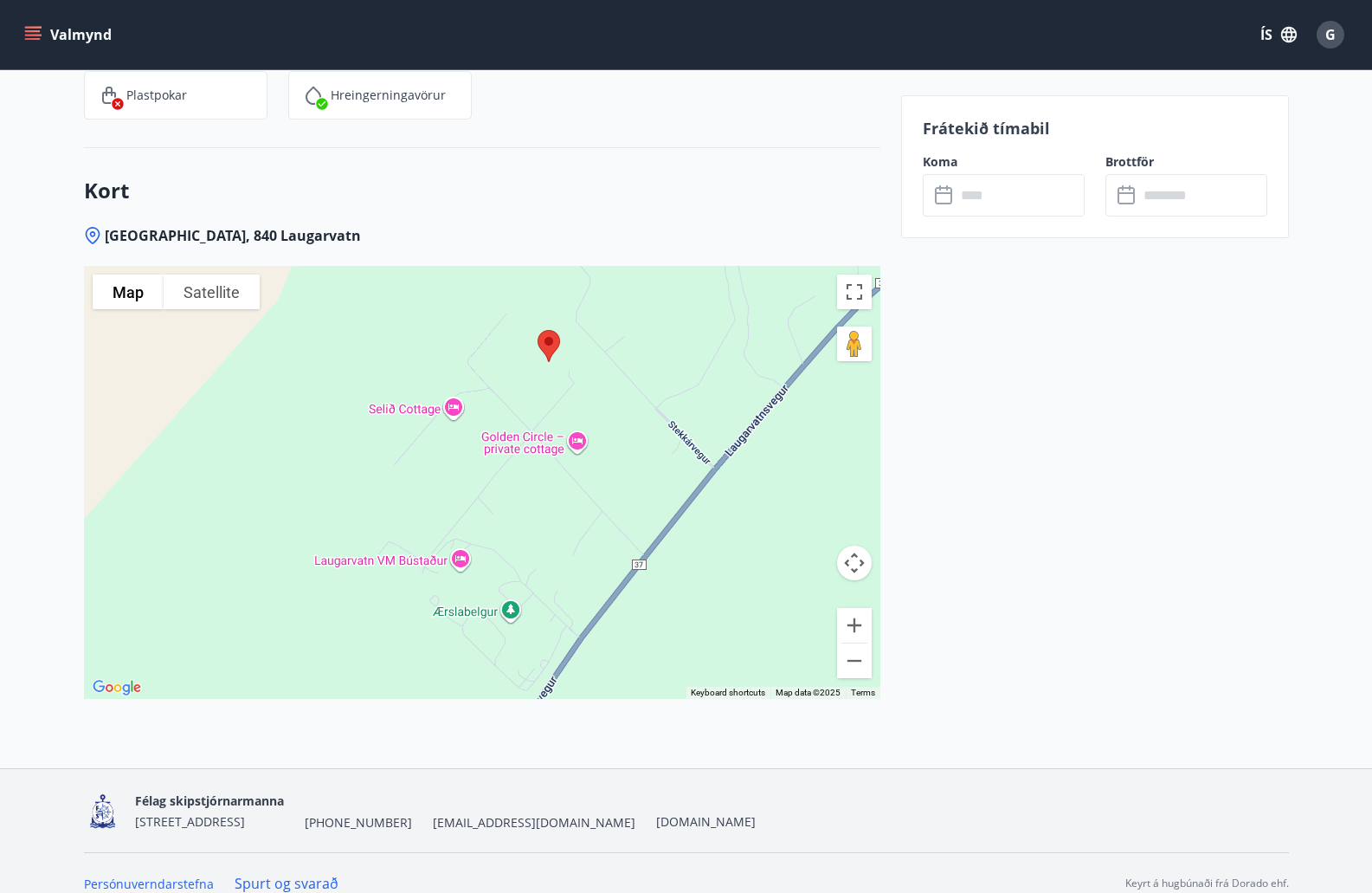
drag, startPoint x: 673, startPoint y: 546, endPoint x: 605, endPoint y: 382, distance: 177.5
click at [605, 382] on div at bounding box center [482, 482] width 796 height 433
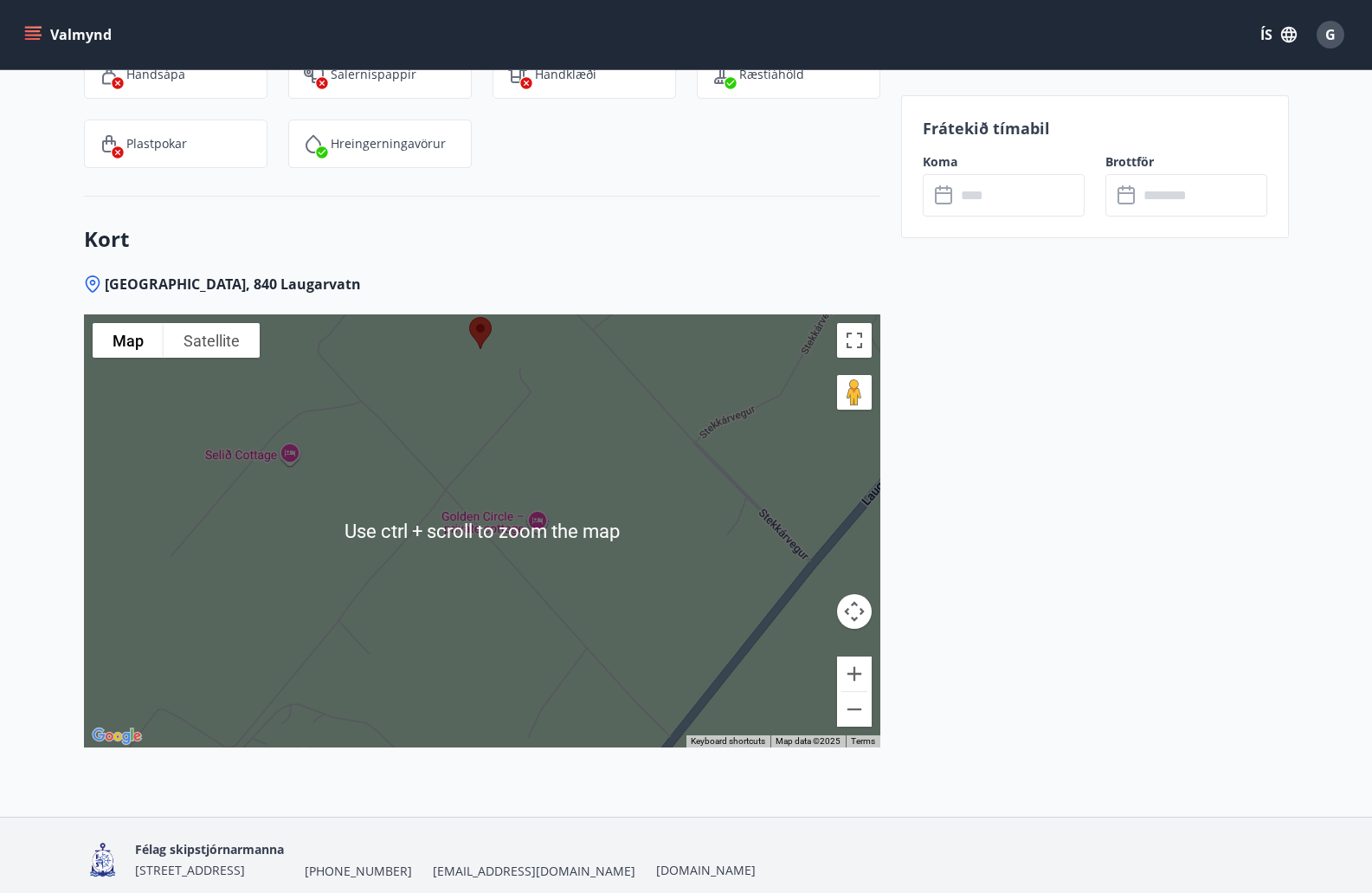
scroll to position [2686, 0]
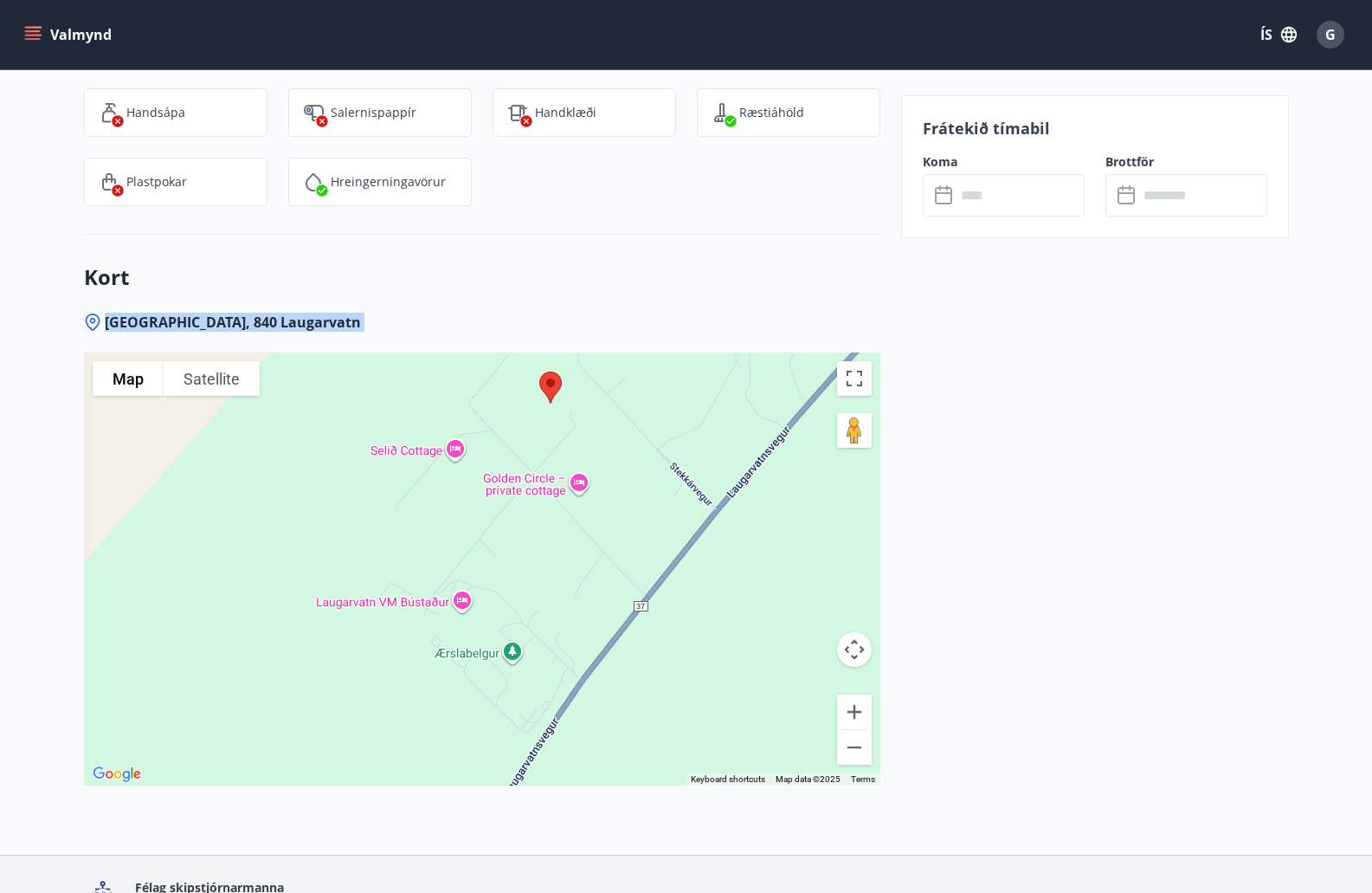
drag, startPoint x: 669, startPoint y: 355, endPoint x: 748, endPoint y: 428, distance: 107.6
click at [753, 445] on div "Kort Laugarból, 840 Laugarvatn To navigate the map with touch gestures double-t…" at bounding box center [482, 544] width 796 height 620
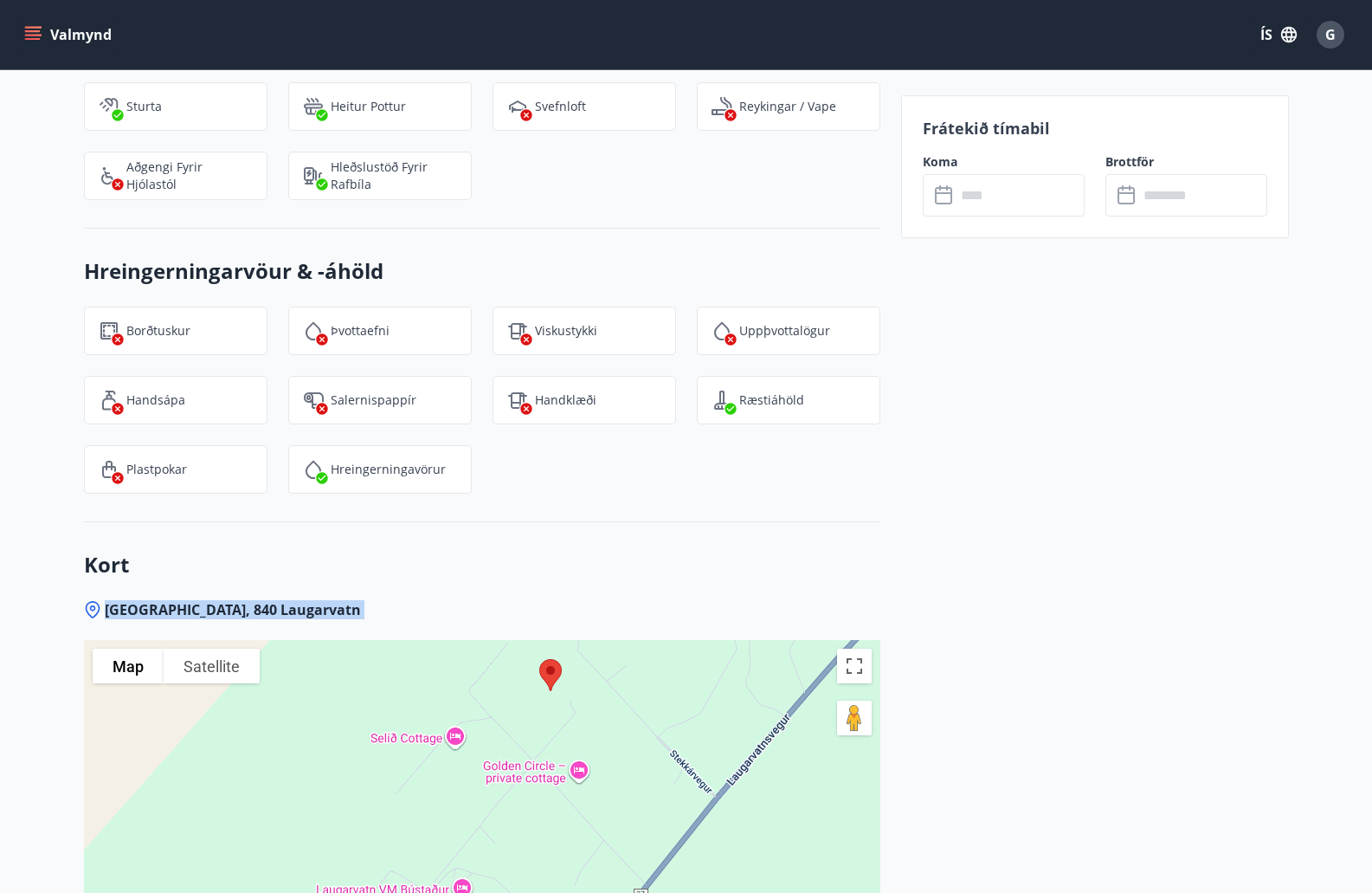
scroll to position [2340, 0]
